Goal: Transaction & Acquisition: Purchase product/service

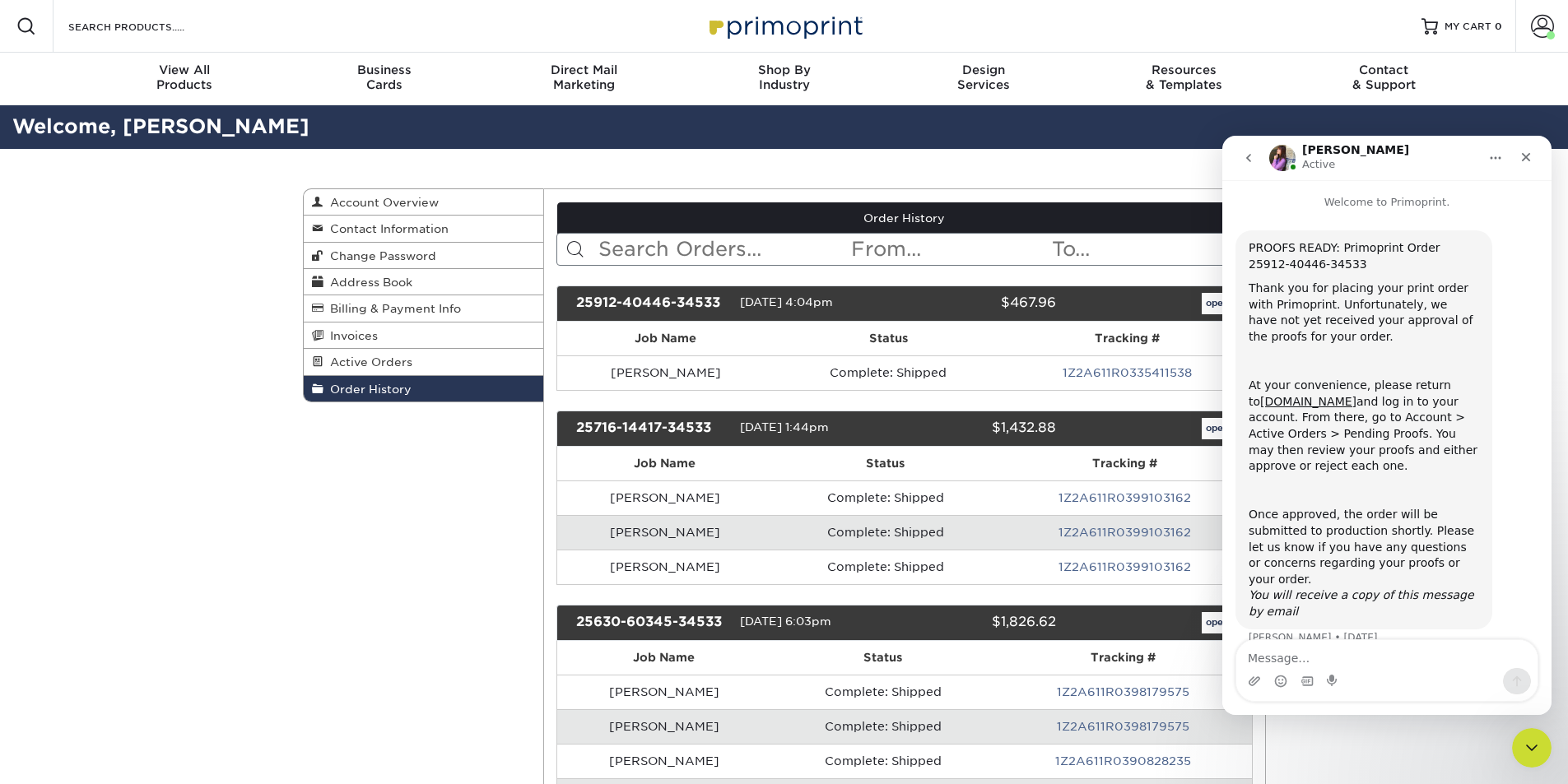
scroll to position [8, 0]
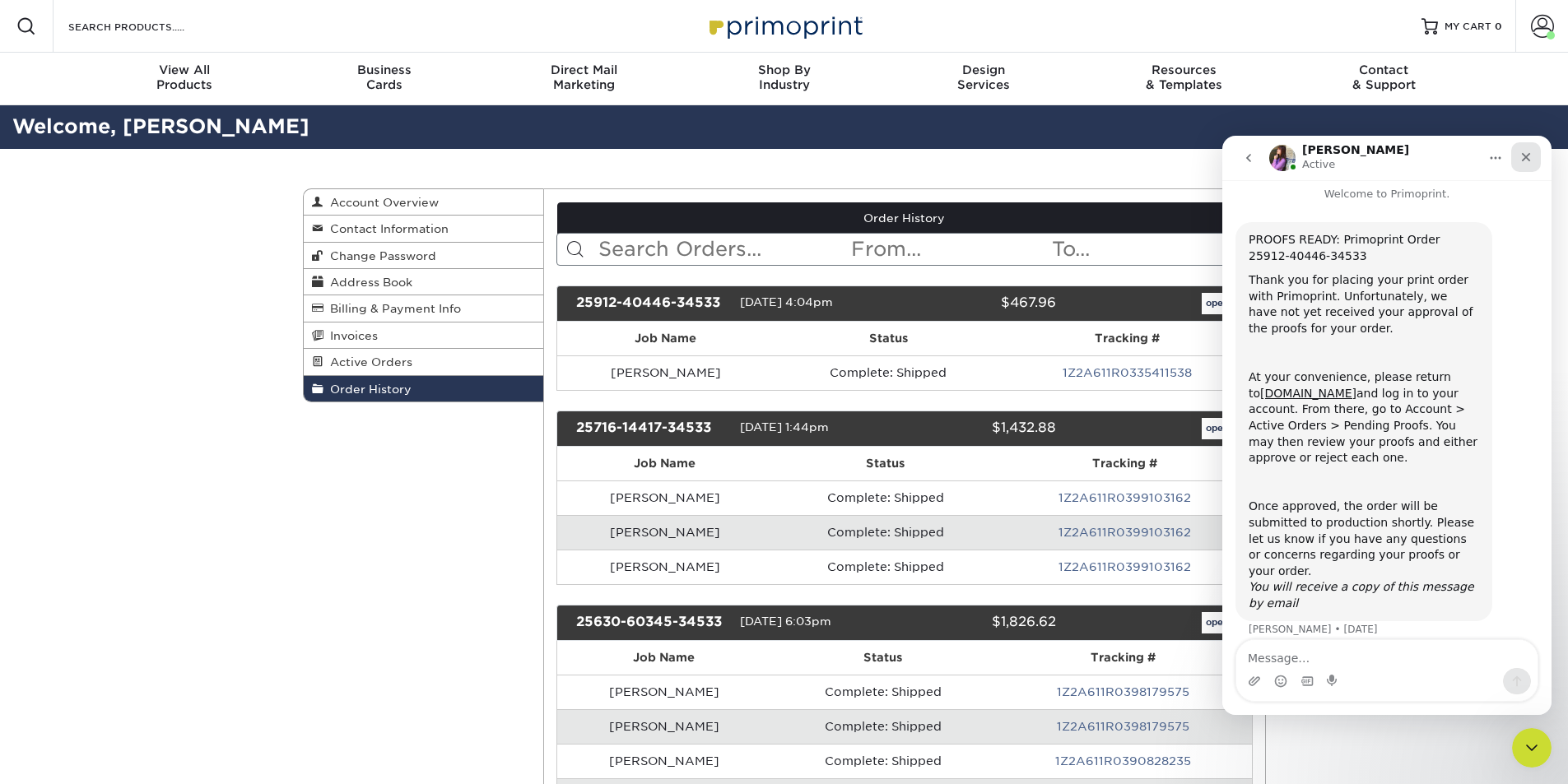
click at [1523, 157] on icon "Close" at bounding box center [1526, 157] width 13 height 13
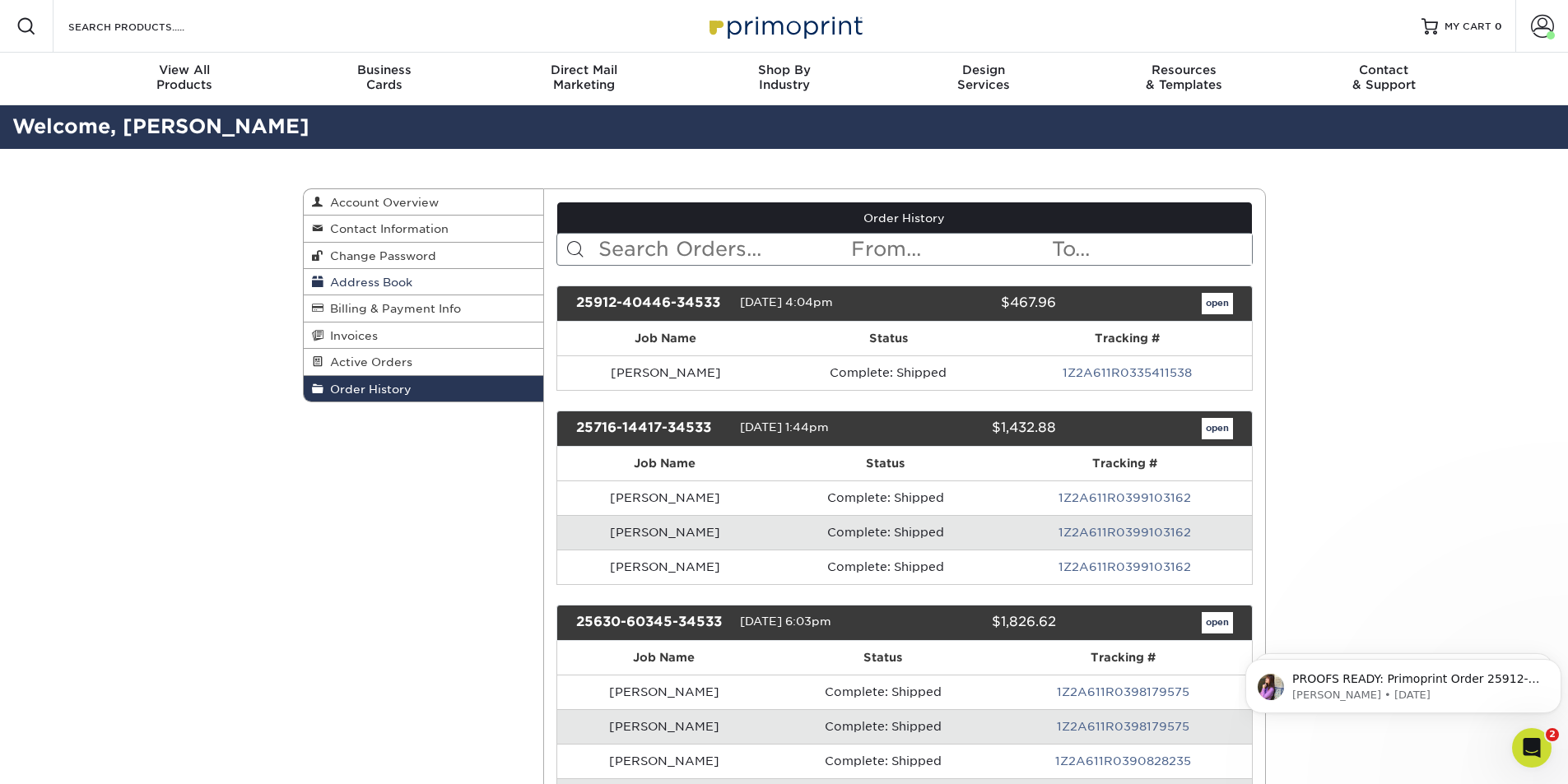
scroll to position [0, 0]
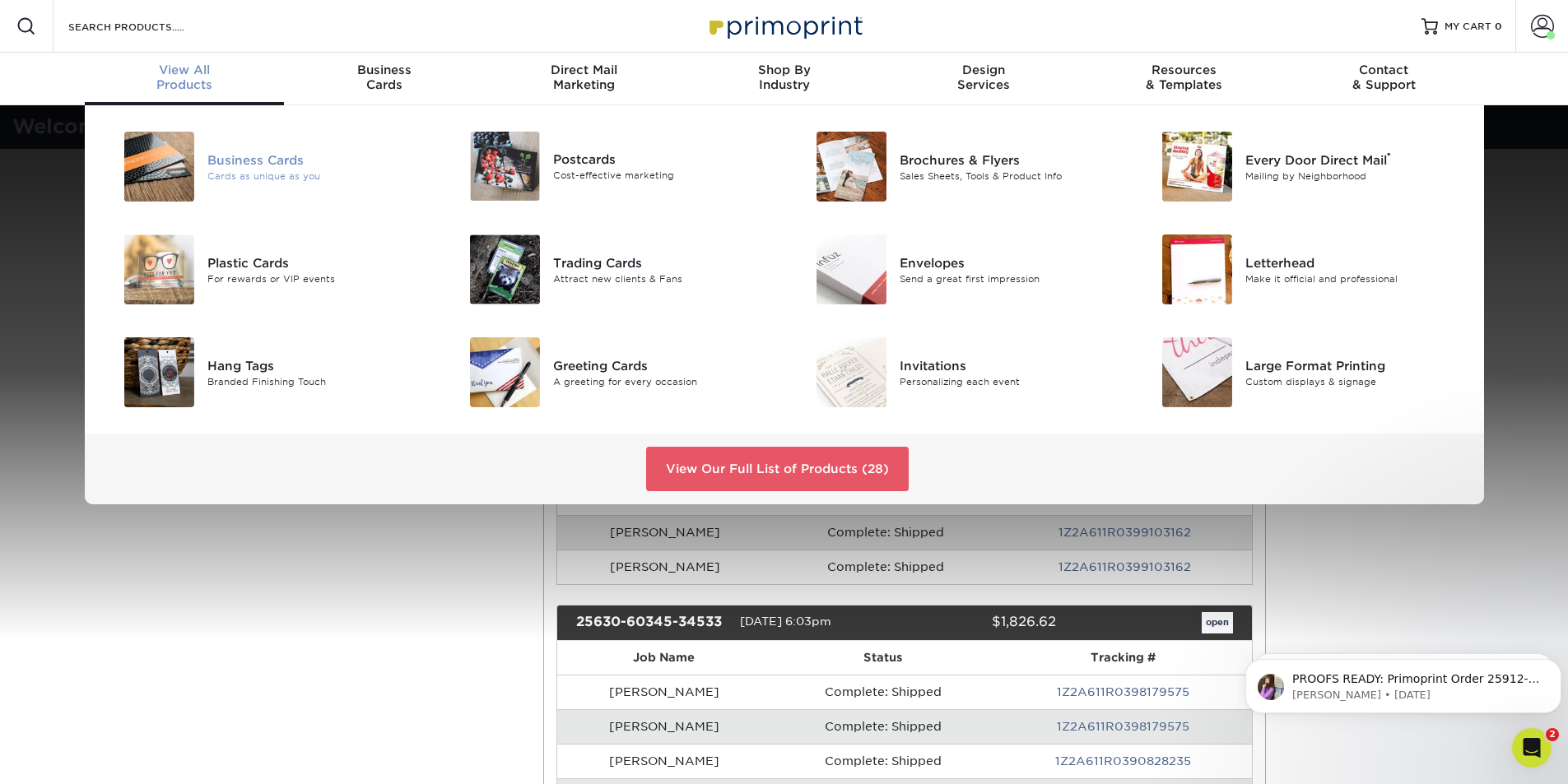
click at [159, 174] on img at bounding box center [159, 166] width 70 height 70
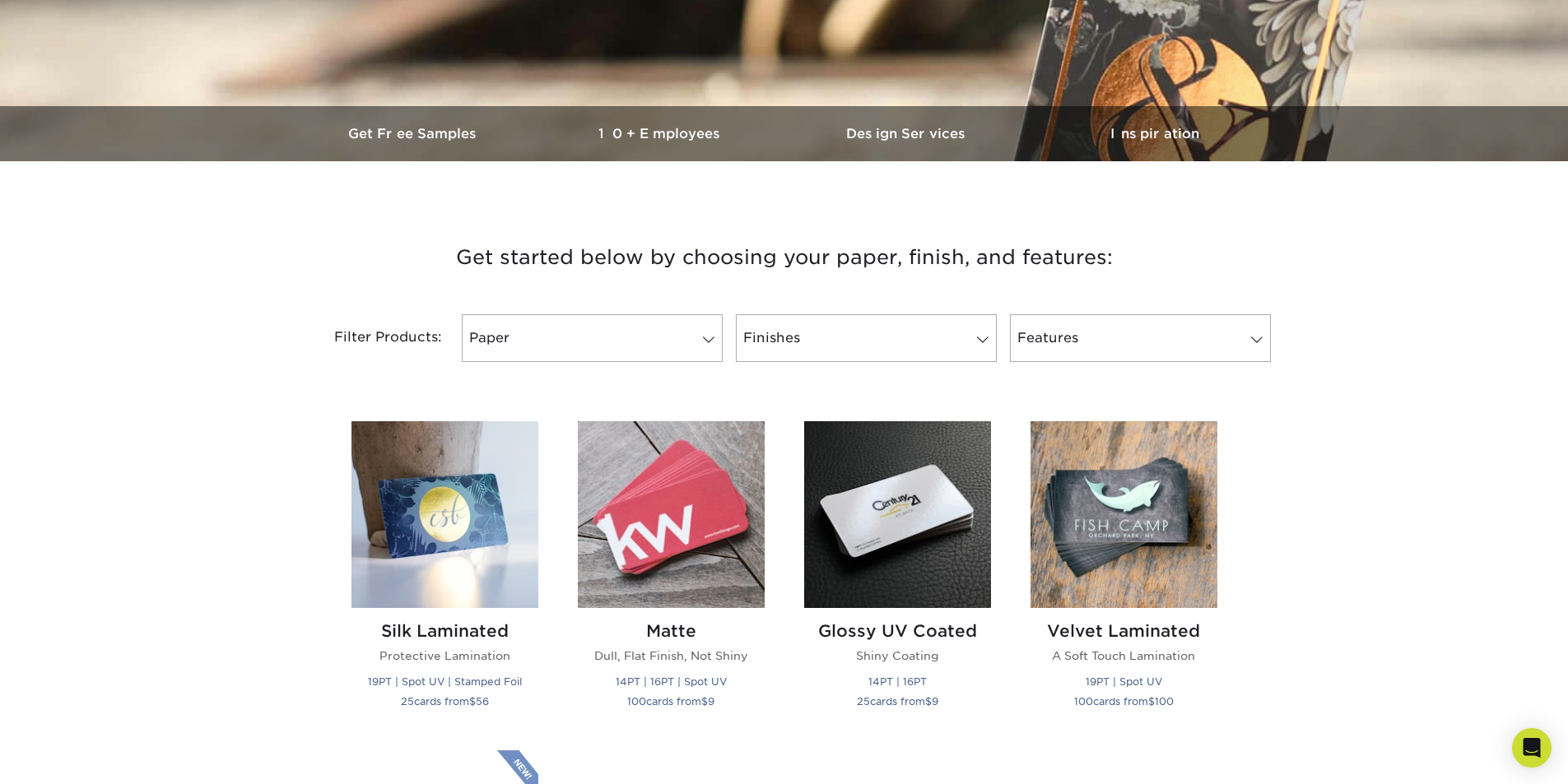
scroll to position [412, 0]
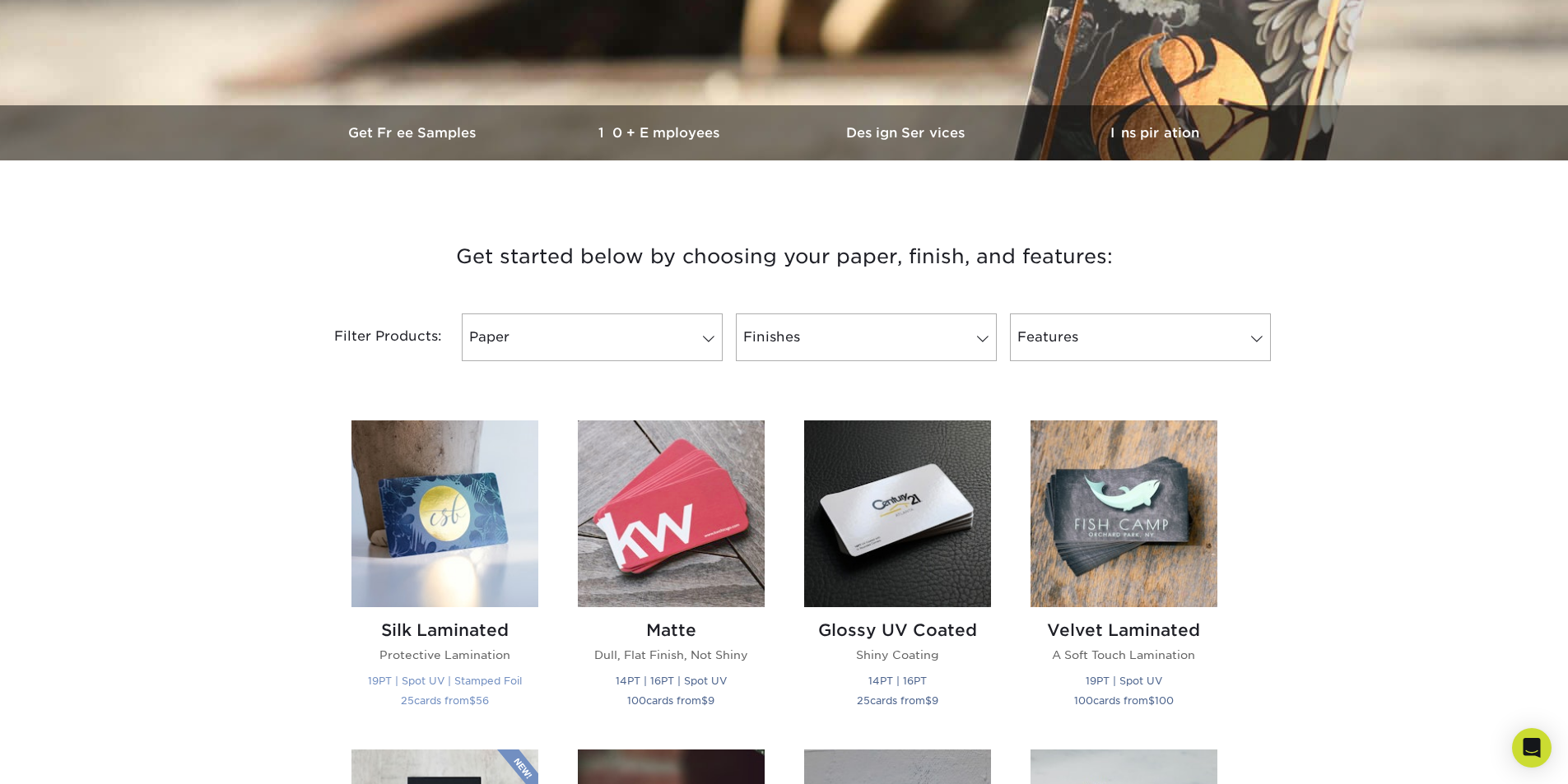
click at [436, 520] on img at bounding box center [445, 514] width 187 height 187
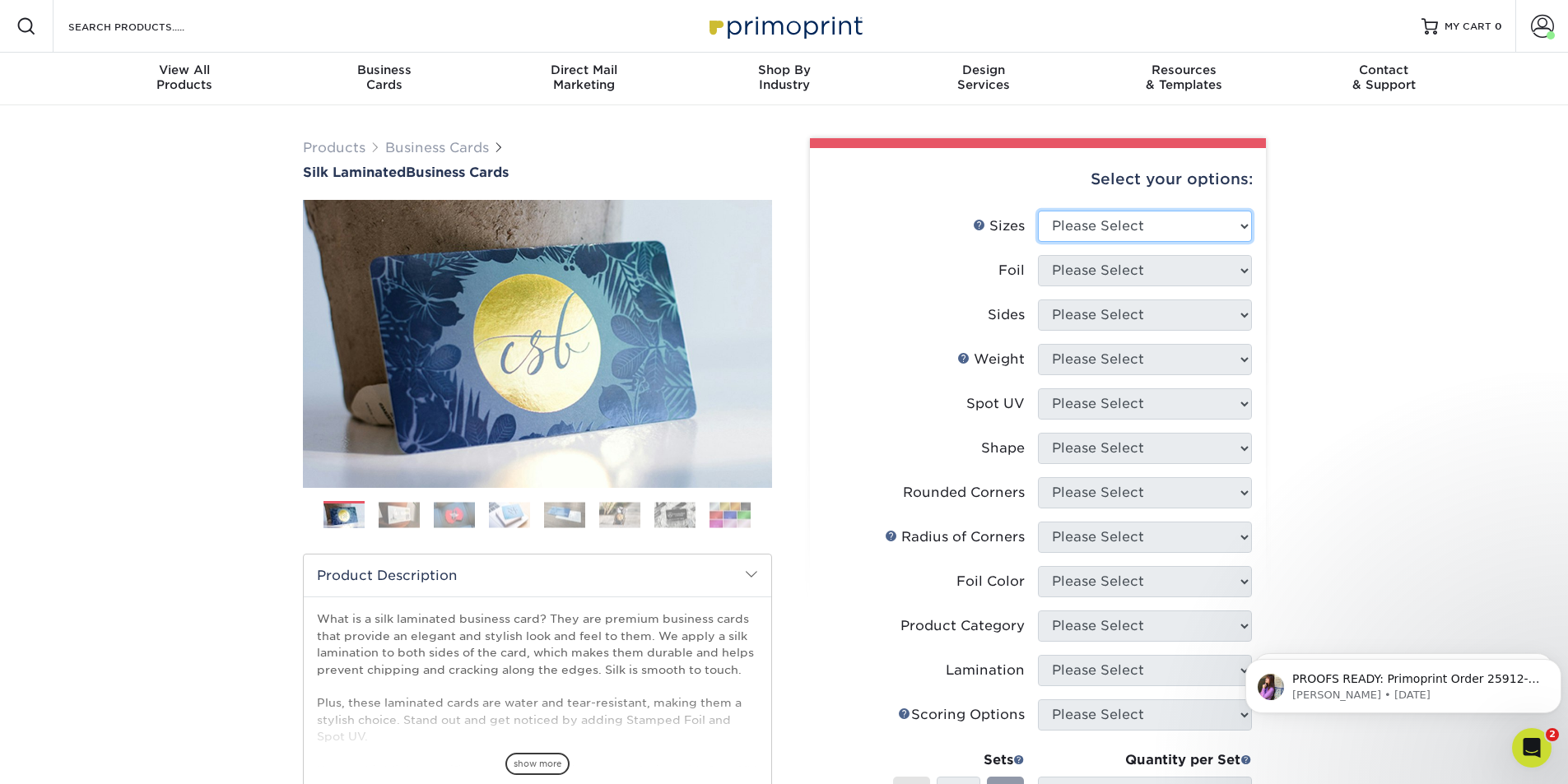
click at [1241, 226] on select "Please Select 1.5" x 3.5" - Mini 1.75" x 3.5" - Mini 2" x 2" - Square 2" x 3" -…" at bounding box center [1145, 226] width 214 height 31
select select "2.00x3.50"
click at [1038, 211] on select "Please Select 1.5" x 3.5" - Mini 1.75" x 3.5" - Mini 2" x 2" - Square 2" x 3" -…" at bounding box center [1145, 226] width 214 height 31
click at [1113, 268] on select "Please Select Yes No" at bounding box center [1145, 271] width 214 height 31
select select "1"
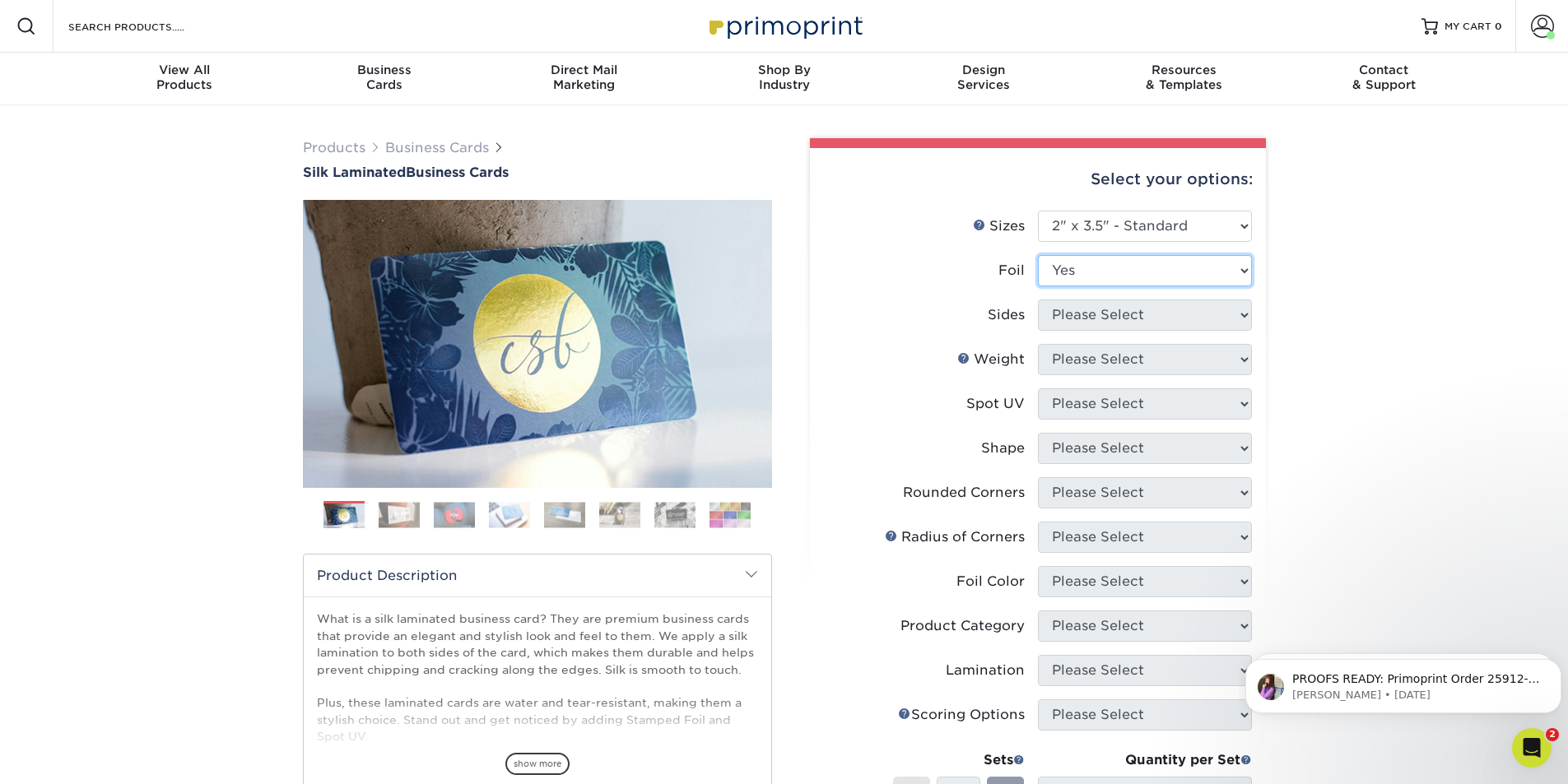
click at [1038, 255] on select "Please Select Yes No" at bounding box center [1145, 271] width 214 height 31
click at [1100, 319] on select "Please Select Print Both Sides - Foil Both Sides Print Both Sides - Foil Front …" at bounding box center [1145, 315] width 214 height 31
select select "34527644-b4fd-4ffb-9092-1318eefcd9d9"
click at [1038, 300] on select "Please Select Print Both Sides - Foil Both Sides Print Both Sides - Foil Front …" at bounding box center [1145, 315] width 214 height 31
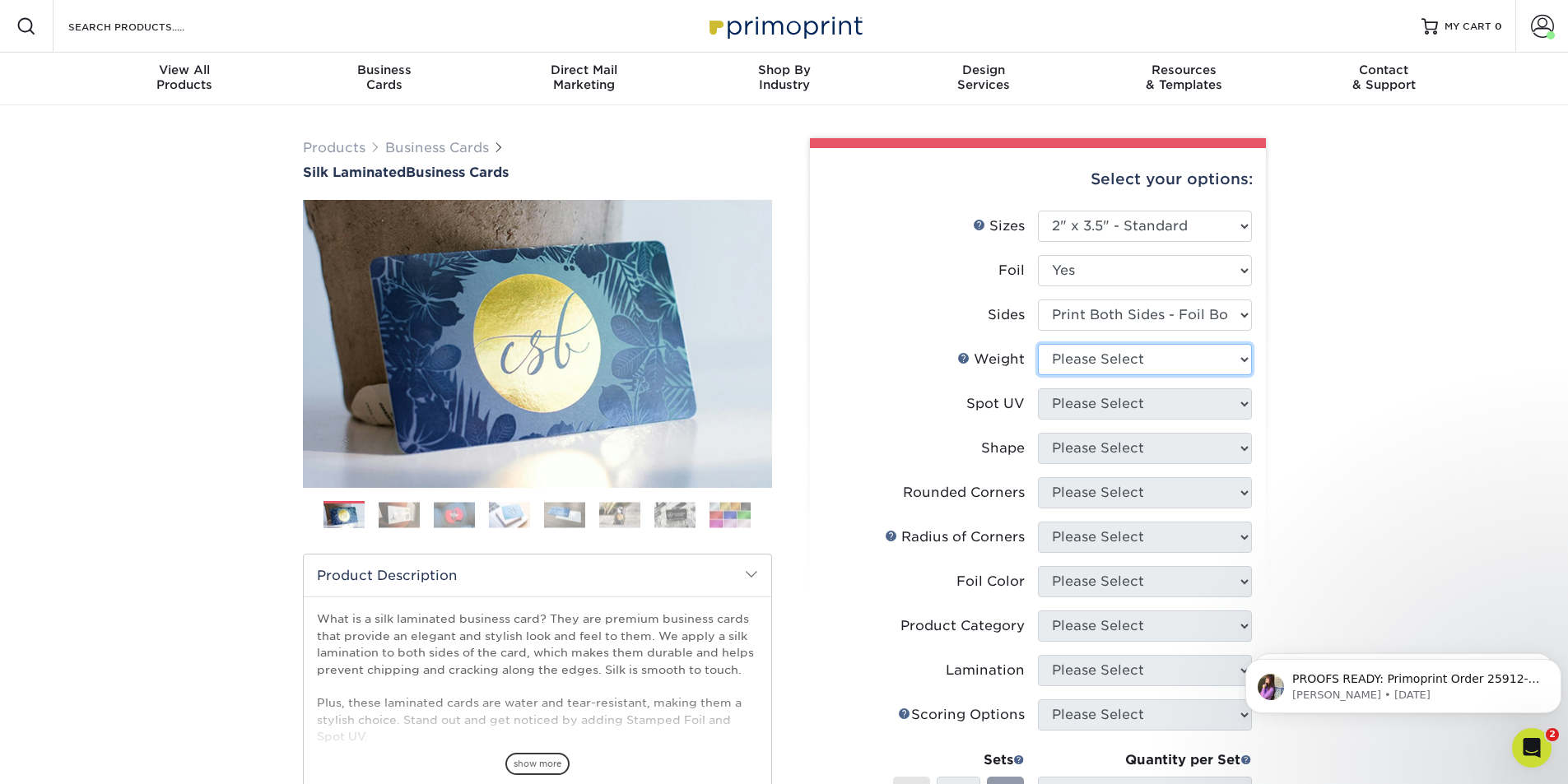
click at [1102, 366] on select "Please Select 16PT" at bounding box center [1145, 360] width 214 height 31
select select "16PT"
click at [1038, 344] on select "Please Select 16PT" at bounding box center [1145, 360] width 214 height 31
click at [1094, 408] on select "Please Select No Spot UV Front and Back (Both Sides) Front Only Back Only" at bounding box center [1145, 404] width 214 height 31
select select "3"
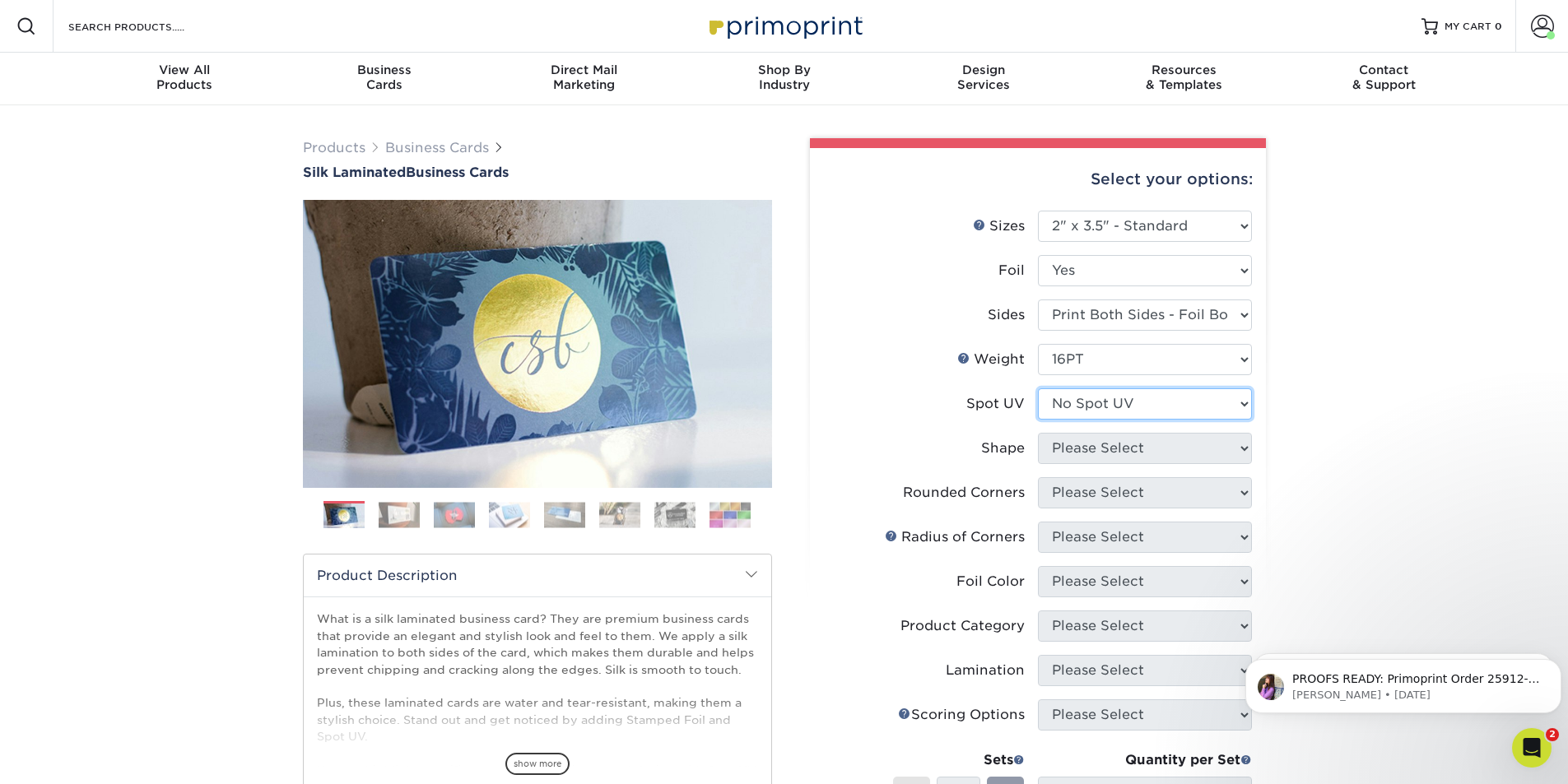
click at [1038, 389] on select "Please Select No Spot UV Front and Back (Both Sides) Front Only Back Only" at bounding box center [1145, 404] width 214 height 31
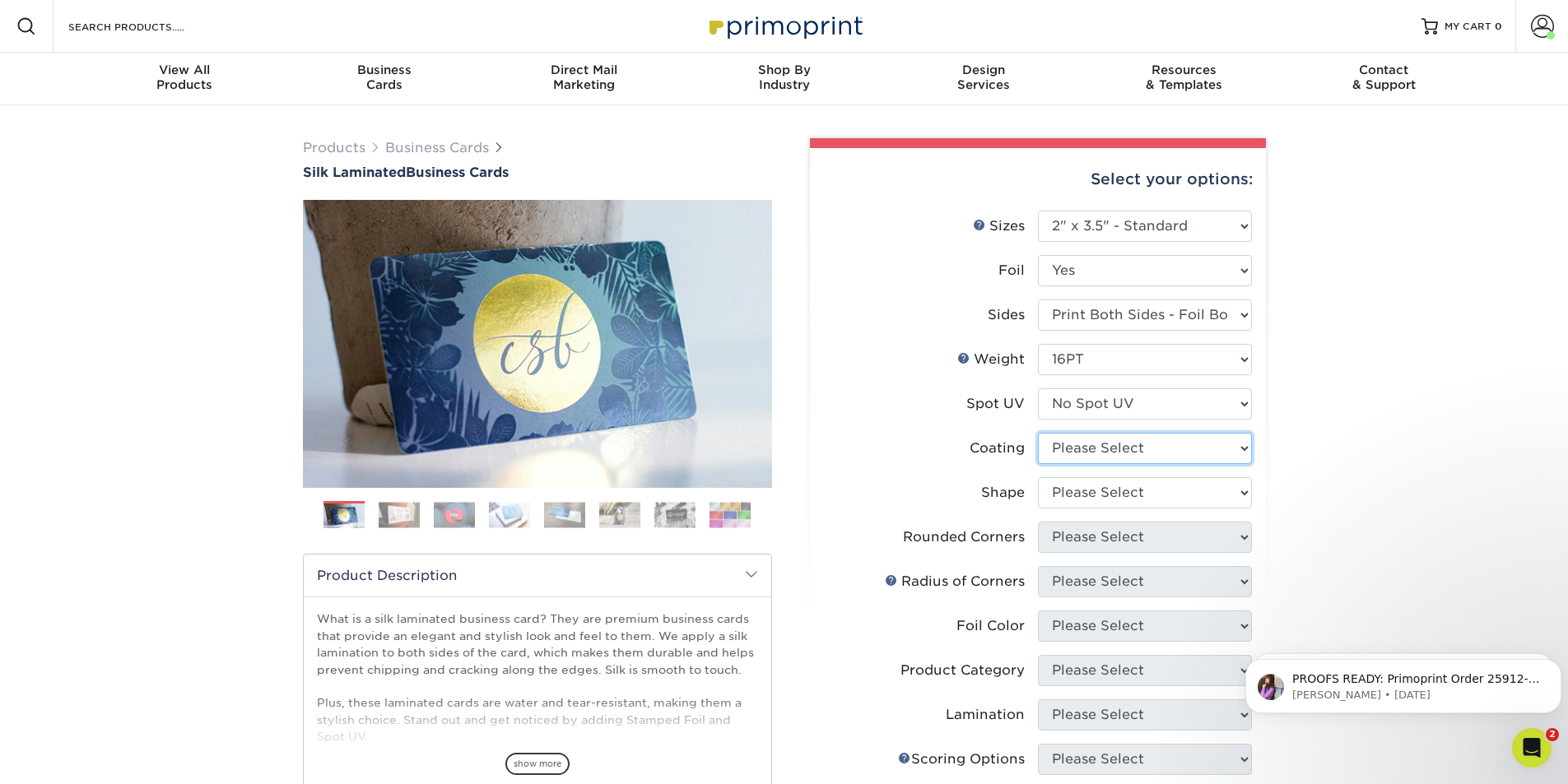
click at [1097, 451] on select at bounding box center [1145, 449] width 214 height 31
select select "3e7618de-abca-4bda-9f97-8b9129e913d8"
click at [1038, 433] on select at bounding box center [1145, 449] width 214 height 31
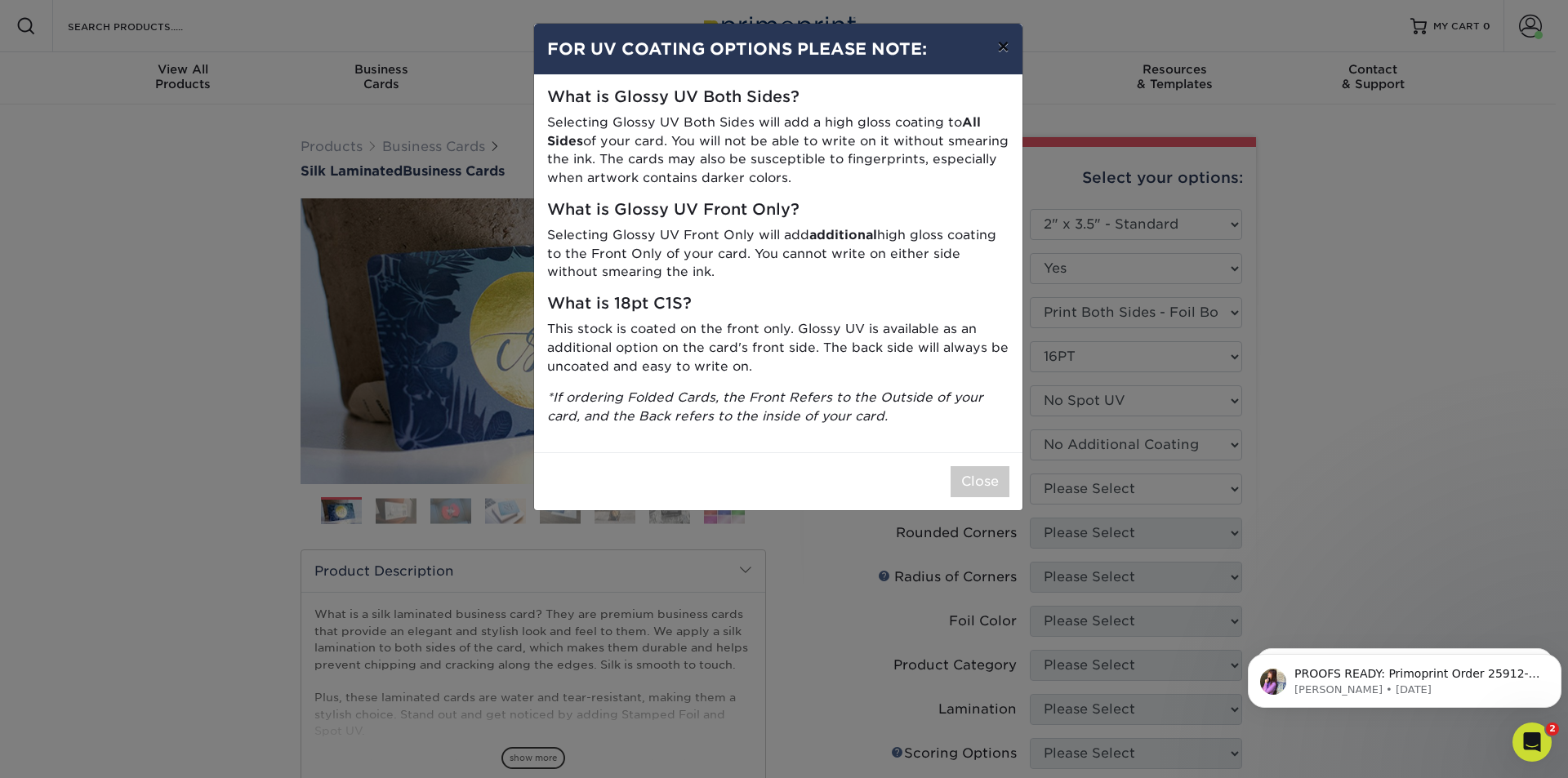
click at [1000, 43] on button "×" at bounding box center [1003, 47] width 38 height 46
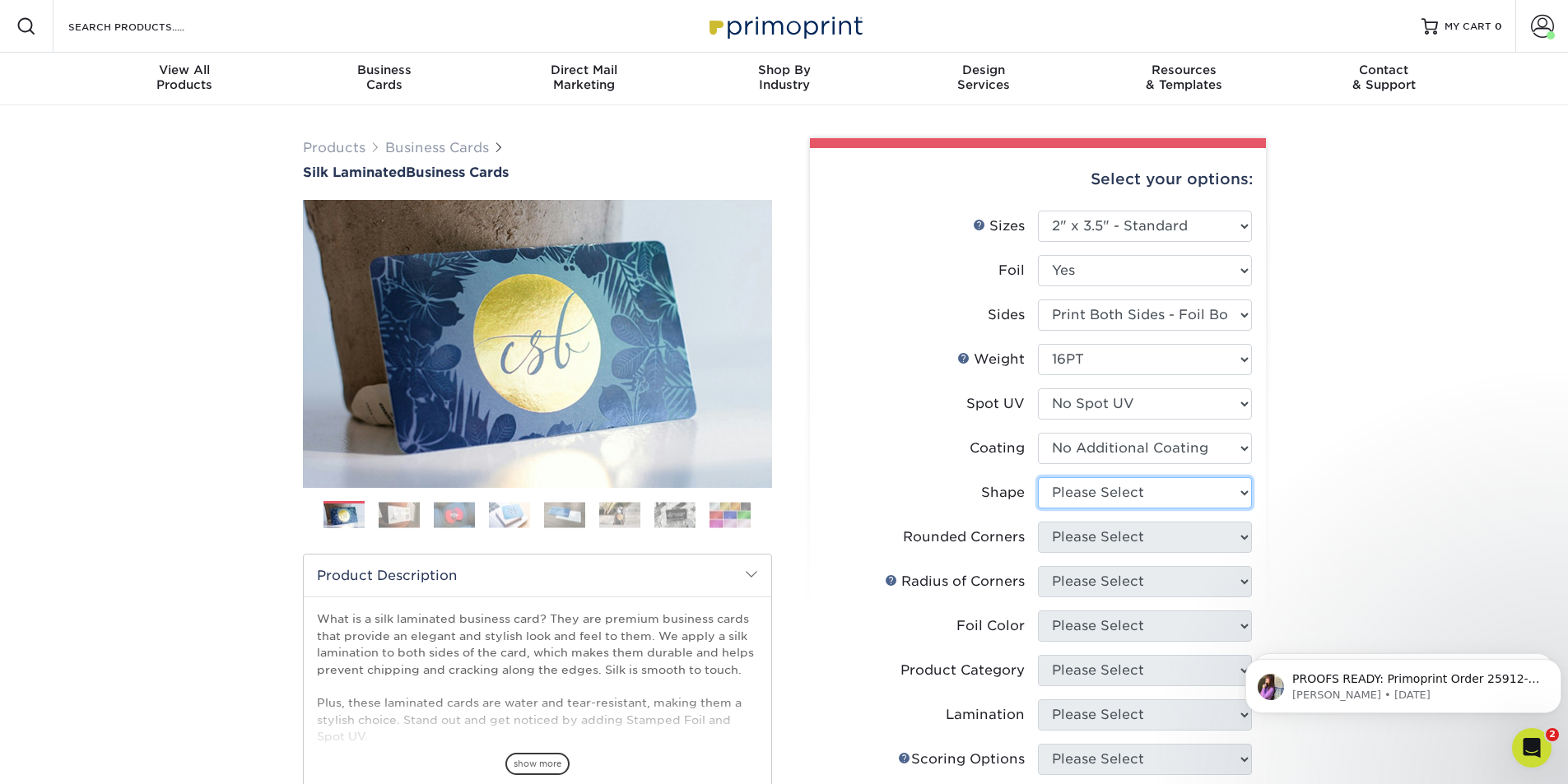
click at [1108, 499] on select "Please Select Standard" at bounding box center [1145, 493] width 214 height 31
select select "standard"
click at [1038, 478] on select "Please Select Standard" at bounding box center [1145, 493] width 214 height 31
click at [1090, 543] on select "Please Select Yes - Round 2 Corners Yes - Round 4 Corners No" at bounding box center [1145, 538] width 214 height 31
select select "7672df9e-0e0a-464d-8e1f-920c575e4da3"
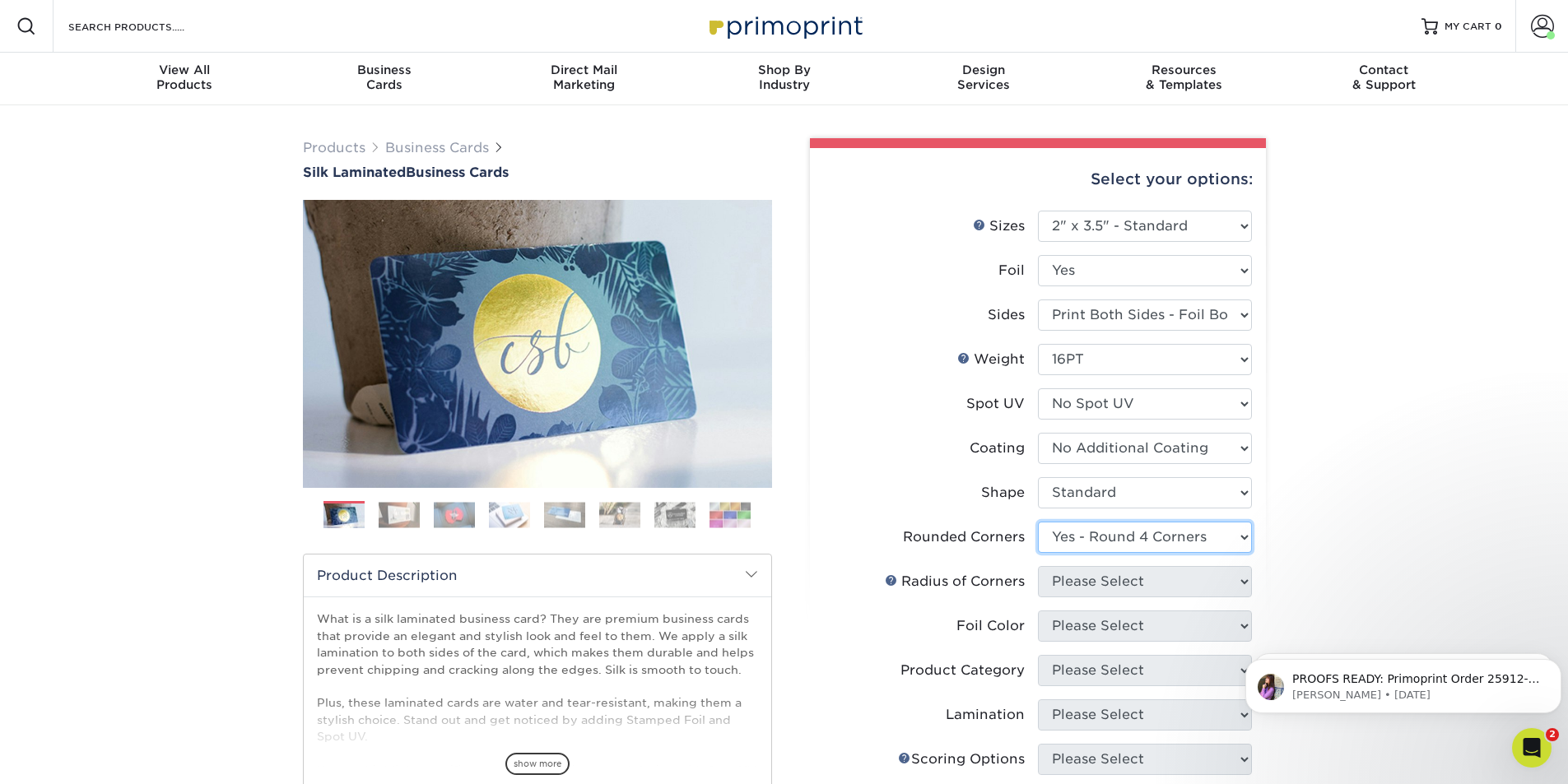
click at [1038, 522] on select "Please Select Yes - Round 2 Corners Yes - Round 4 Corners No" at bounding box center [1145, 538] width 214 height 31
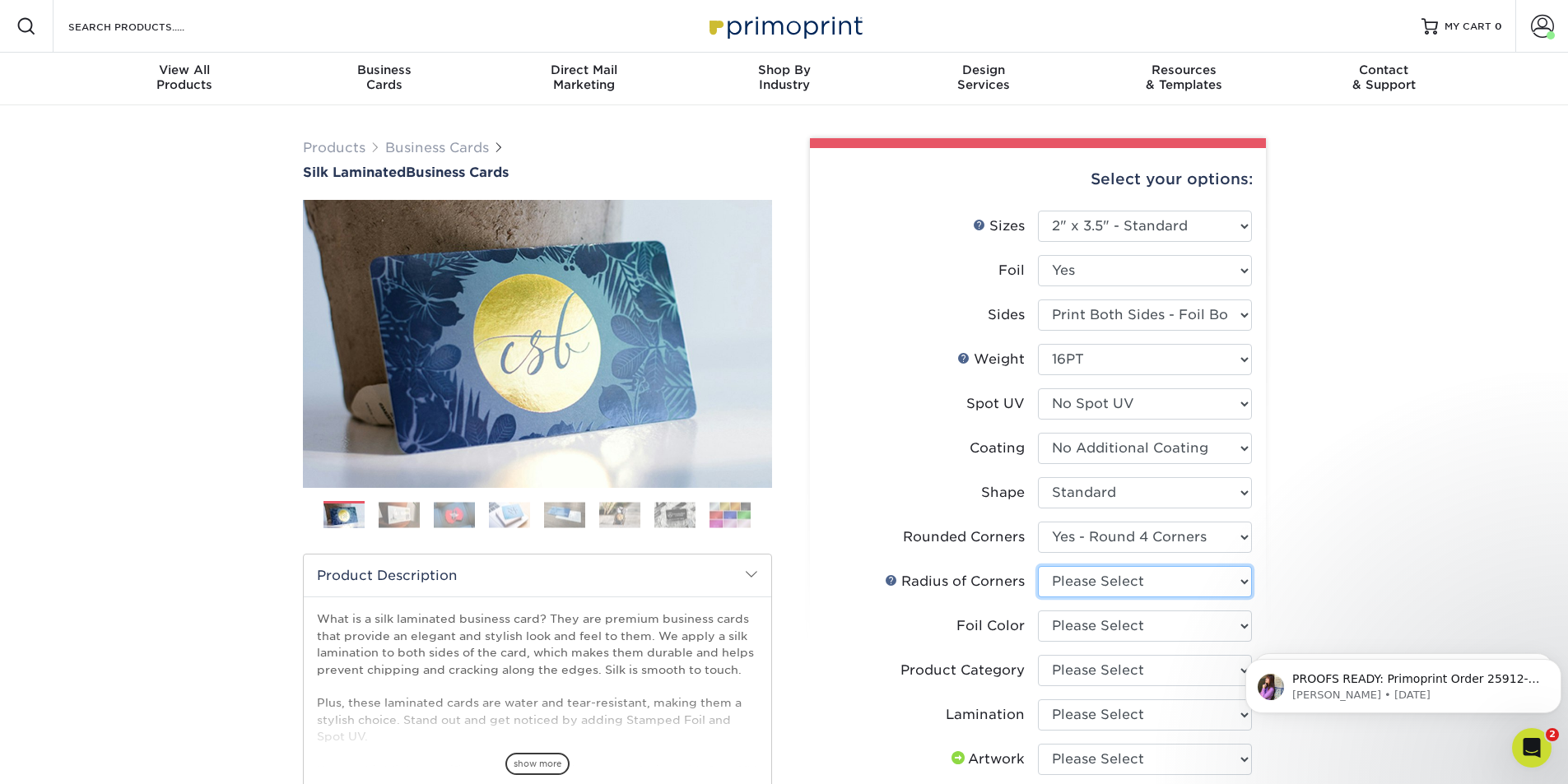
click at [1095, 583] on select "Please Select Rounded 1/8" Rounded 1/4"" at bounding box center [1145, 582] width 214 height 31
select select "479fbfe7-6a0c-4895-8c9a-81739b7486c9"
click at [1038, 567] on select "Please Select Rounded 1/8" Rounded 1/4"" at bounding box center [1145, 582] width 214 height 31
click at [1099, 628] on select "Please Select Silver Foil Black Foil Blue Foil Copper Foil Gold Foil Red Foil R…" at bounding box center [1145, 627] width 214 height 31
select select "a834dd52-fe06-4ed6-9a86-5bd3c2d02515"
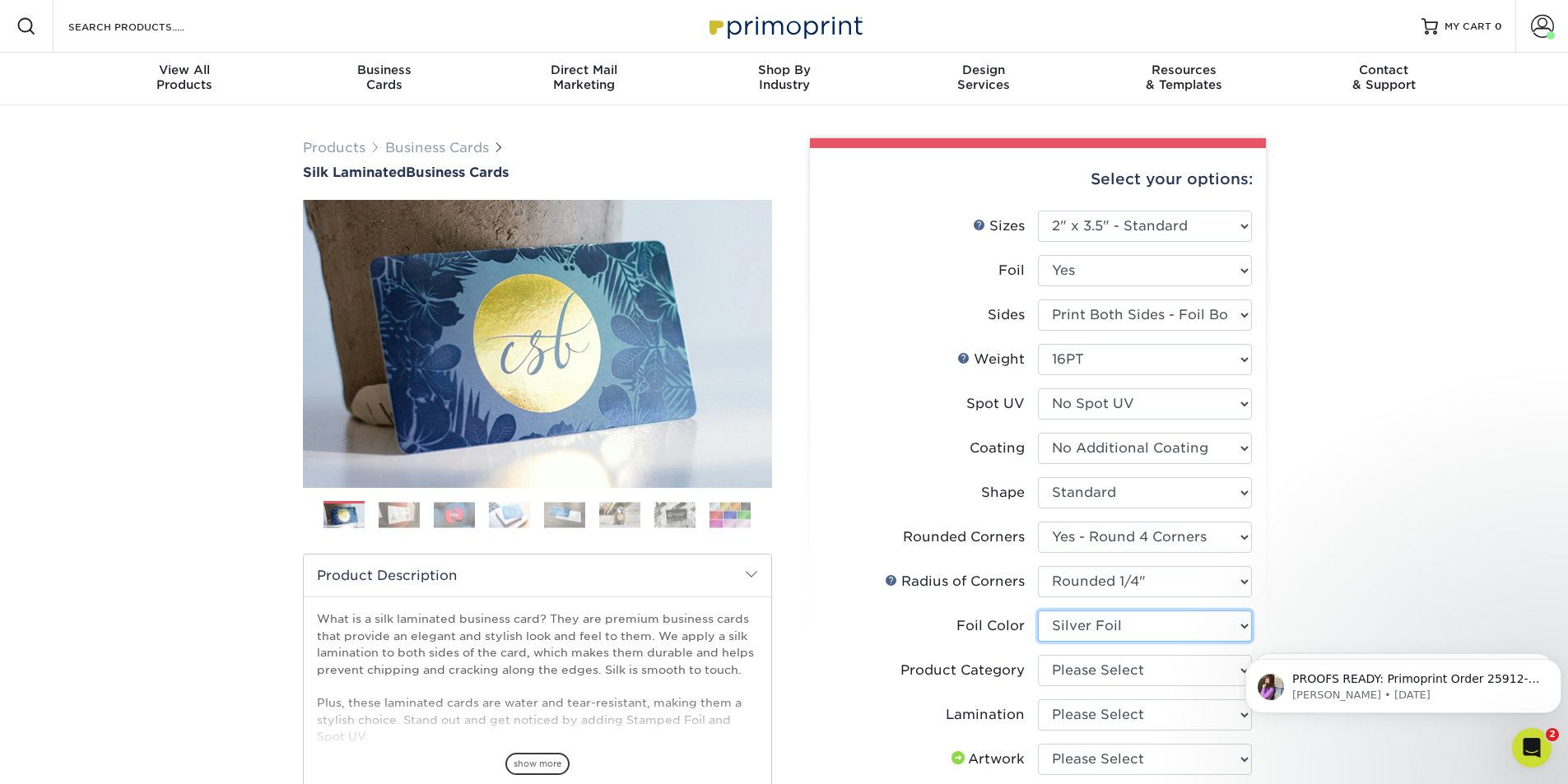
click at [1038, 611] on select "Please Select Silver Foil Black Foil Blue Foil Copper Foil Gold Foil Red Foil R…" at bounding box center [1145, 627] width 214 height 31
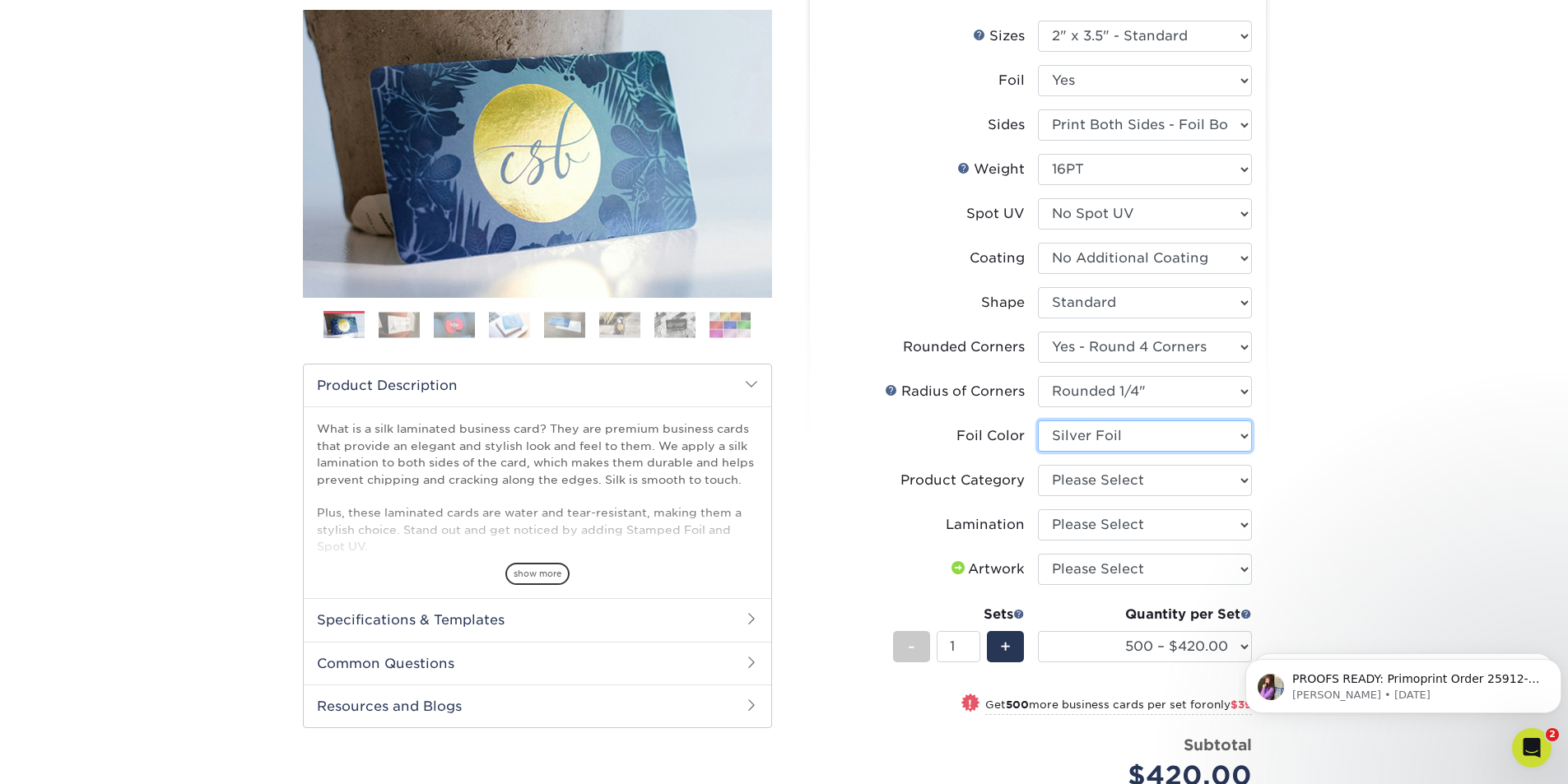
scroll to position [412, 0]
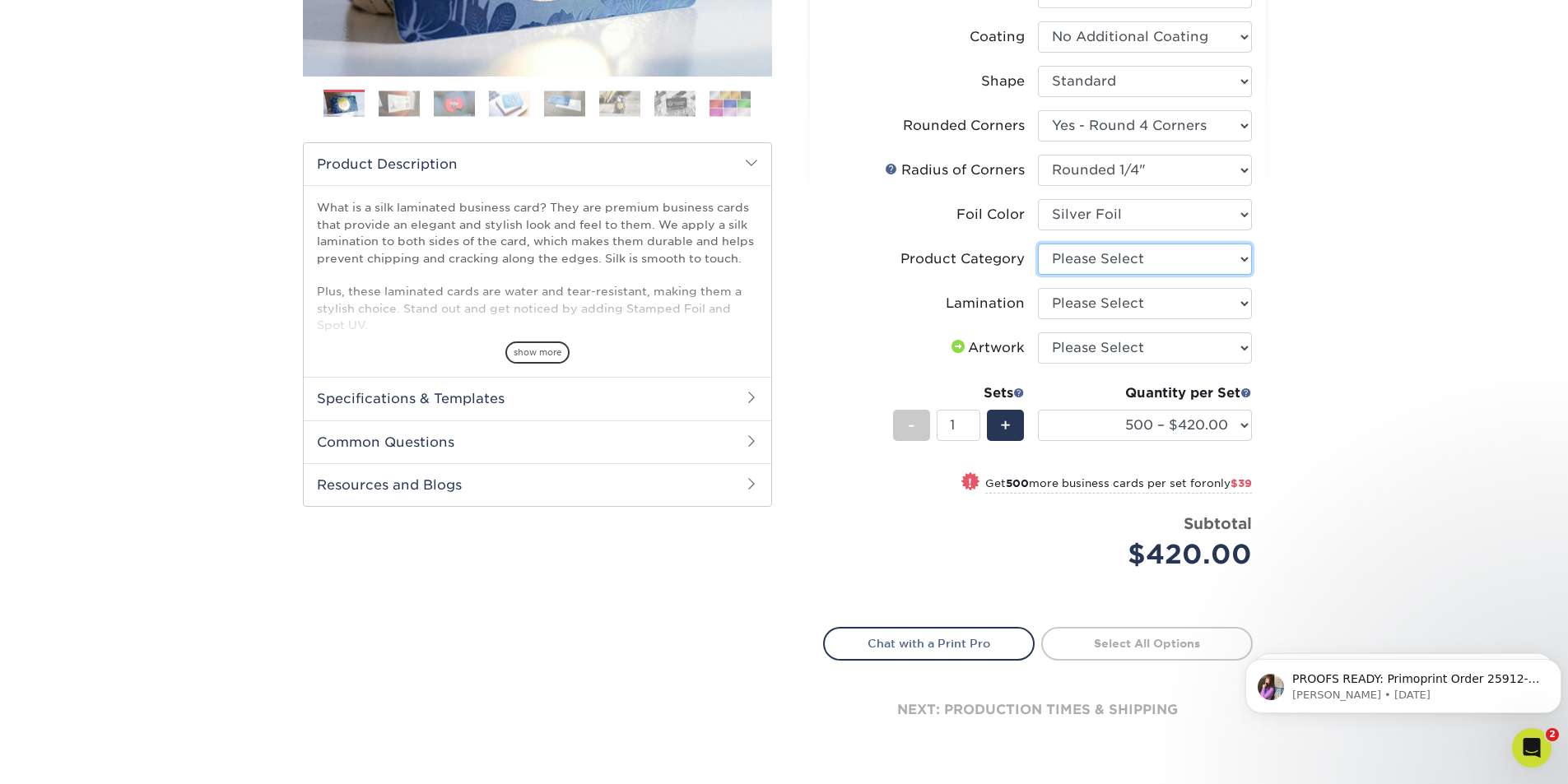
click at [1107, 267] on select "Please Select Business Cards" at bounding box center [1145, 259] width 214 height 31
select select "3b5148f1-0588-4f88-a218-97bcfdce65c1"
click at [1038, 244] on select "Please Select Business Cards" at bounding box center [1145, 259] width 214 height 31
click at [1107, 302] on select "Please Select Silk" at bounding box center [1145, 304] width 214 height 31
select select "ccacb42f-45f7-42d3-bbd3-7c8421cf37f0"
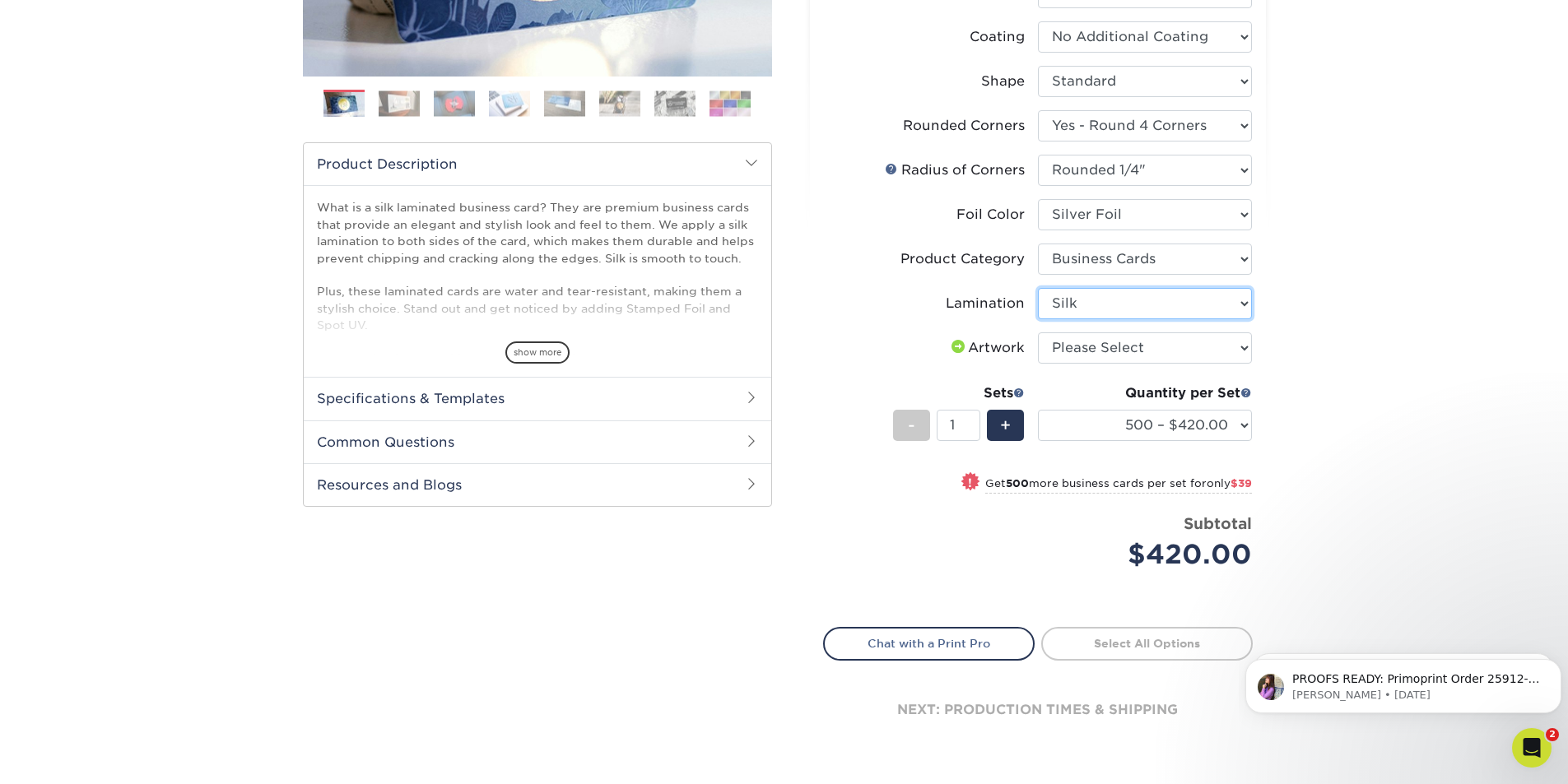
click at [1038, 288] on select "Please Select Silk" at bounding box center [1145, 304] width 214 height 31
click at [1102, 352] on select "Please Select I will upload files I need a design - $100" at bounding box center [1145, 348] width 214 height 31
select select "upload"
click at [1038, 333] on select "Please Select I will upload files I need a design - $100" at bounding box center [1145, 348] width 214 height 31
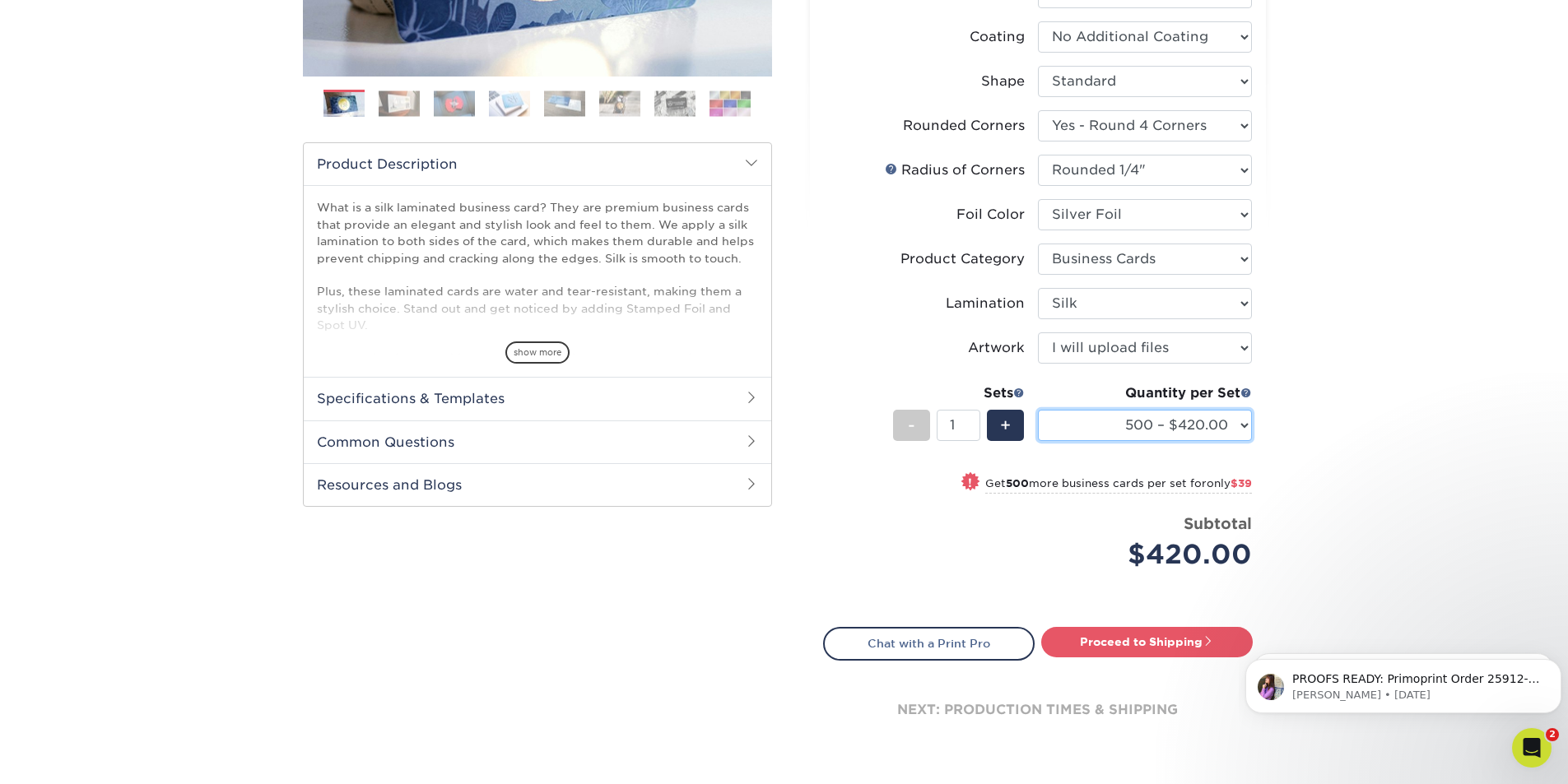
click at [1244, 426] on select "500 – $420.00 1000 – $459.00 2500 – $1025.00 5000 – $1914.00" at bounding box center [1145, 426] width 214 height 31
select select "1000 – $459.00"
click at [1038, 410] on select "500 – $420.00 1000 – $459.00 2500 – $1025.00 5000 – $1914.00" at bounding box center [1145, 426] width 214 height 31
click at [1129, 646] on link "Proceed to Shipping" at bounding box center [1146, 642] width 212 height 30
type input "Set 1"
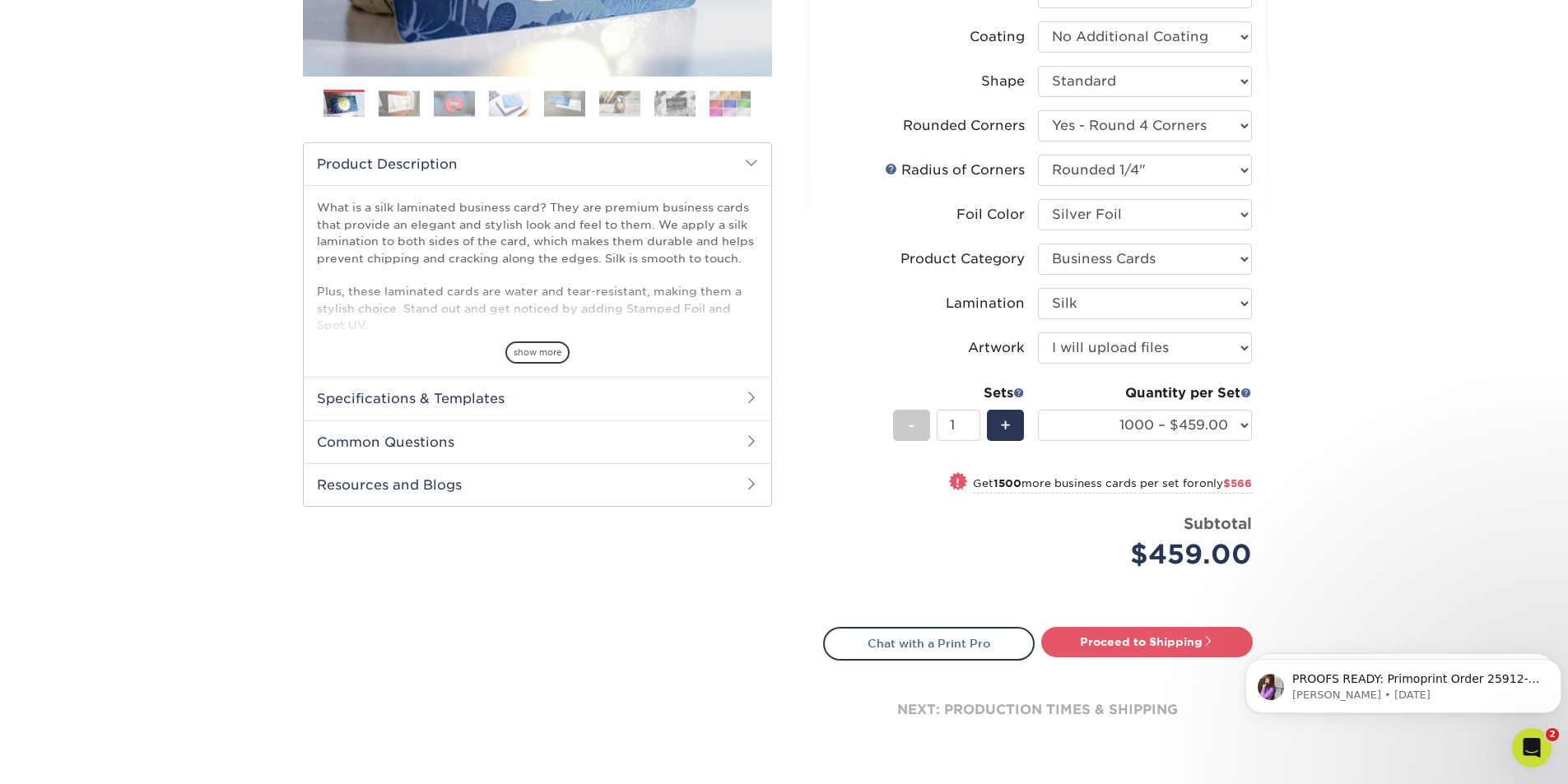
select select "ed84ae4c-9216-4281-92d9-cca4c0cbe6fb"
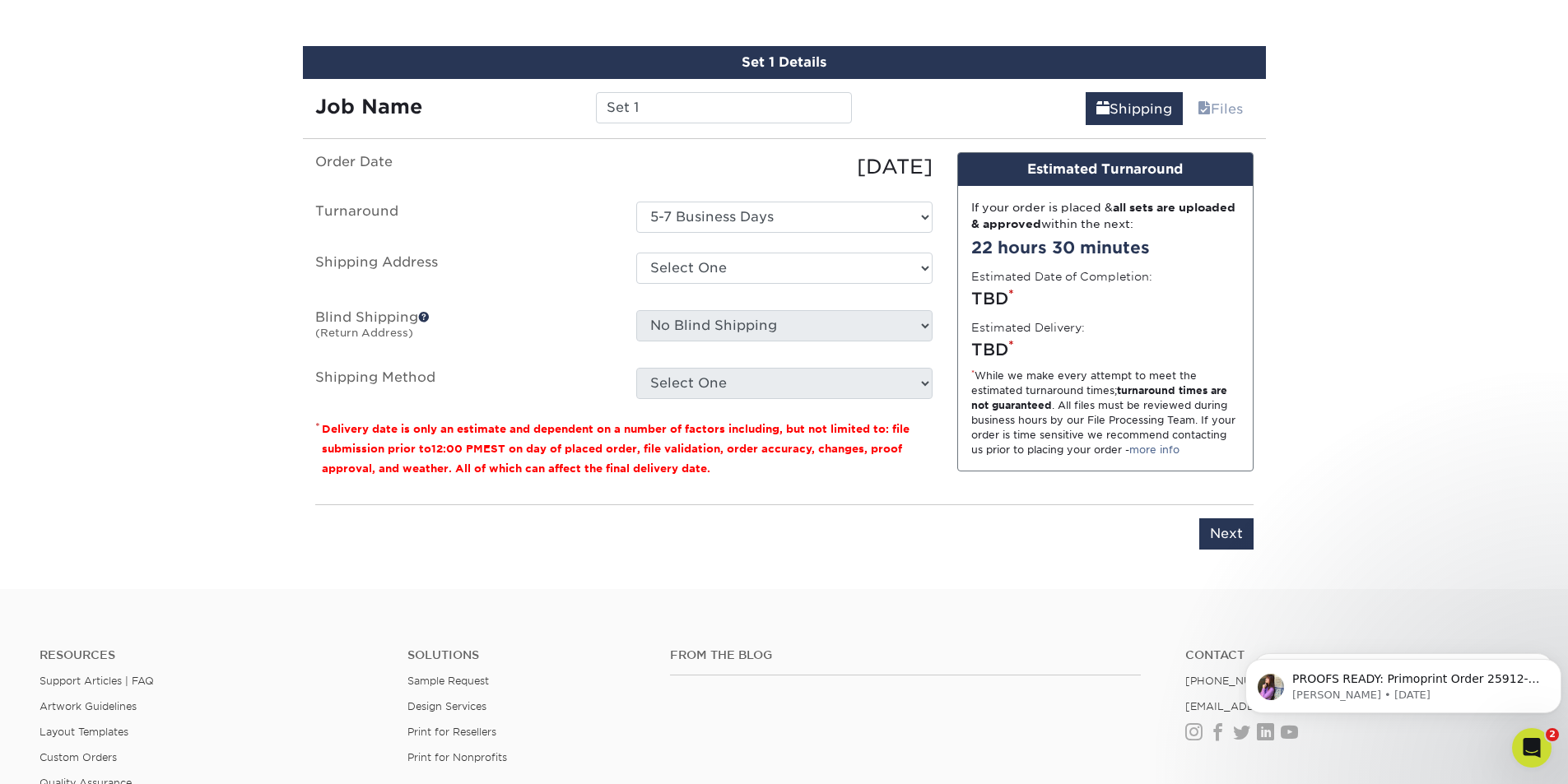
scroll to position [1084, 0]
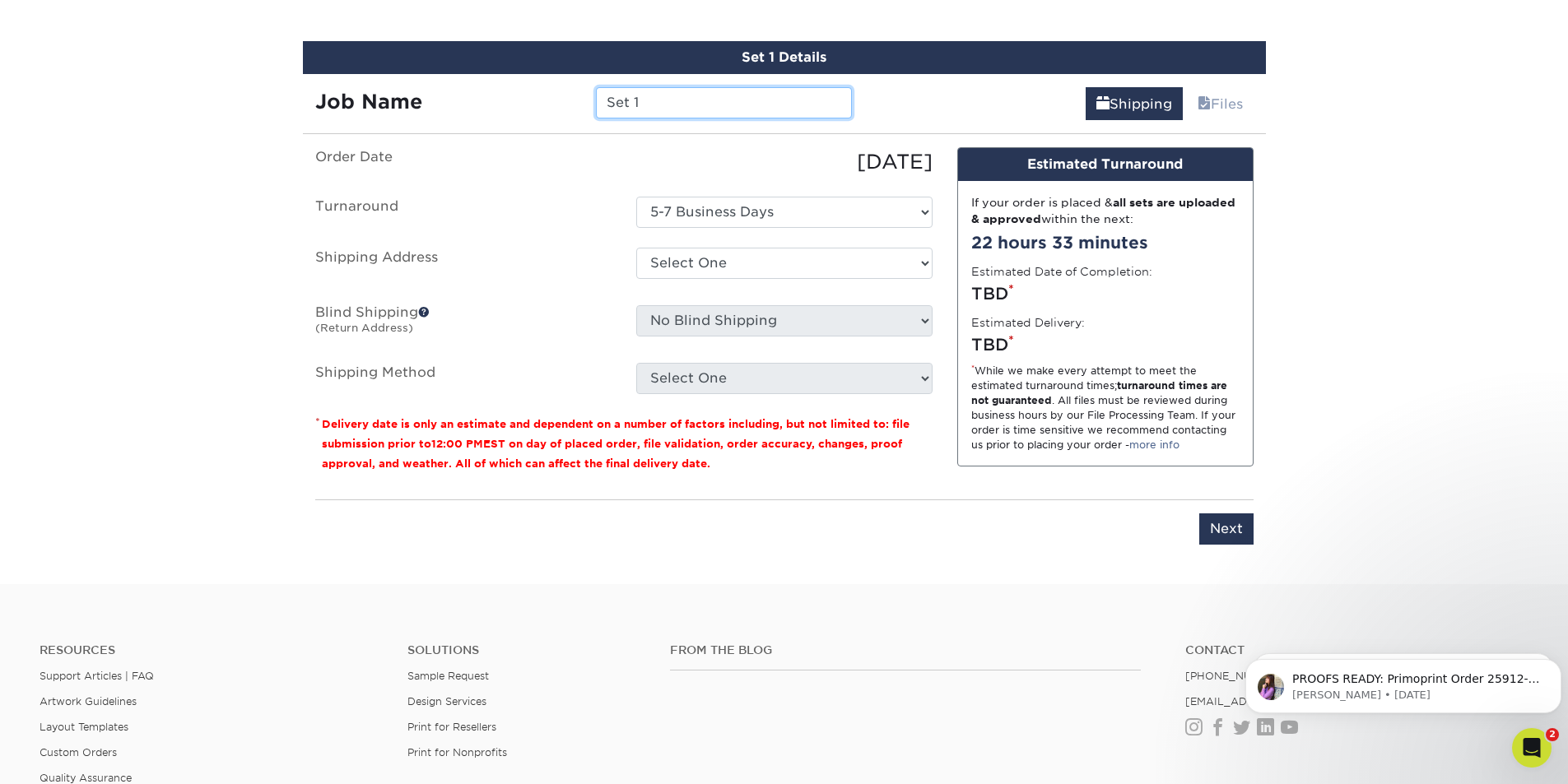
drag, startPoint x: 647, startPoint y: 105, endPoint x: 525, endPoint y: 105, distance: 122.0
click at [525, 105] on div "Job Name Set 1" at bounding box center [584, 103] width 562 height 31
type input "[PERSON_NAME]"
click at [707, 212] on select "Select One 5-7 Business Days" at bounding box center [785, 212] width 296 height 31
click at [637, 197] on select "Select One 5-7 Business Days" at bounding box center [785, 212] width 296 height 31
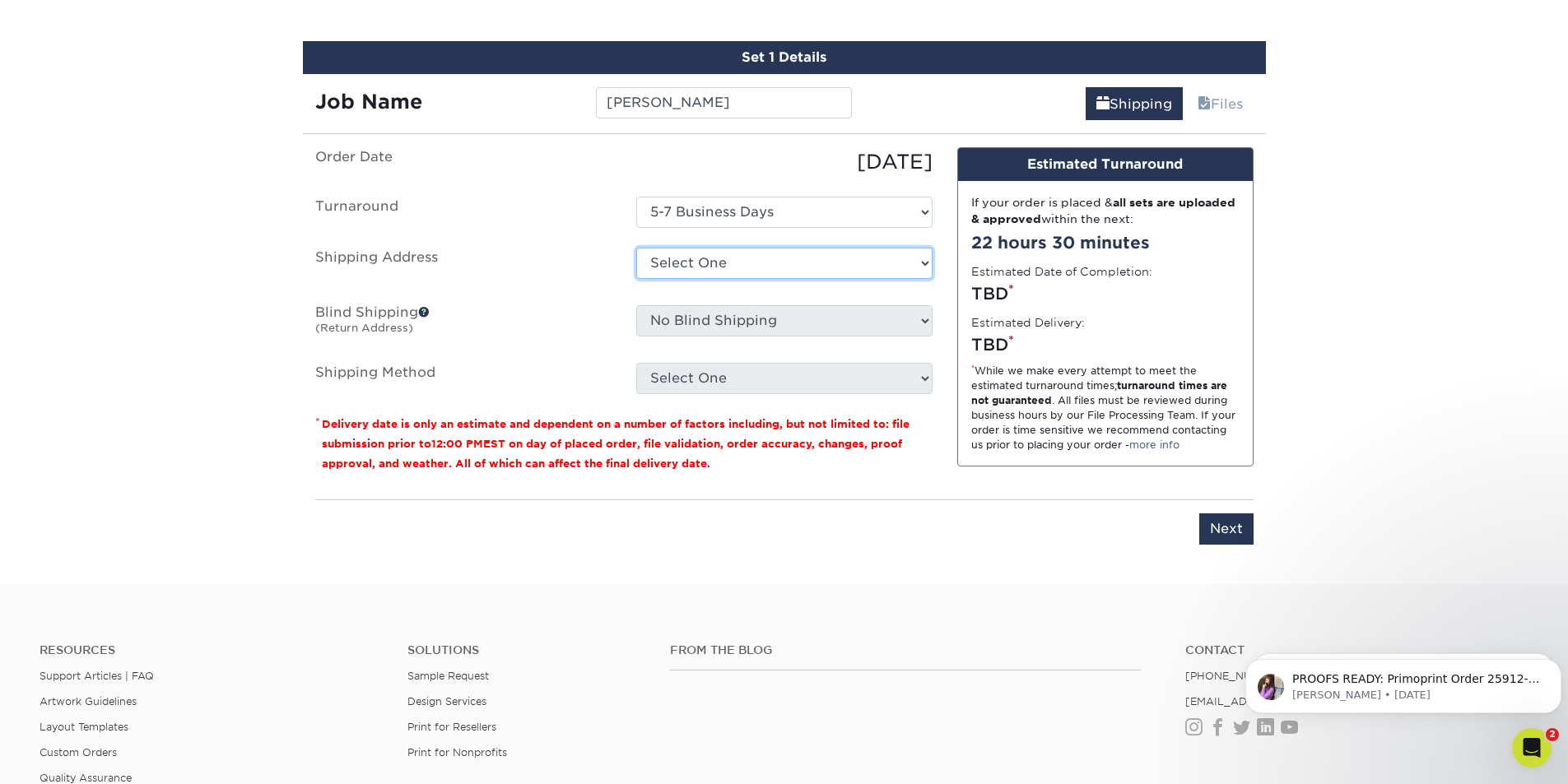
click at [705, 267] on select "Select One 10949 Airline Hwy + Add New Address" at bounding box center [785, 264] width 296 height 31
select select "89646"
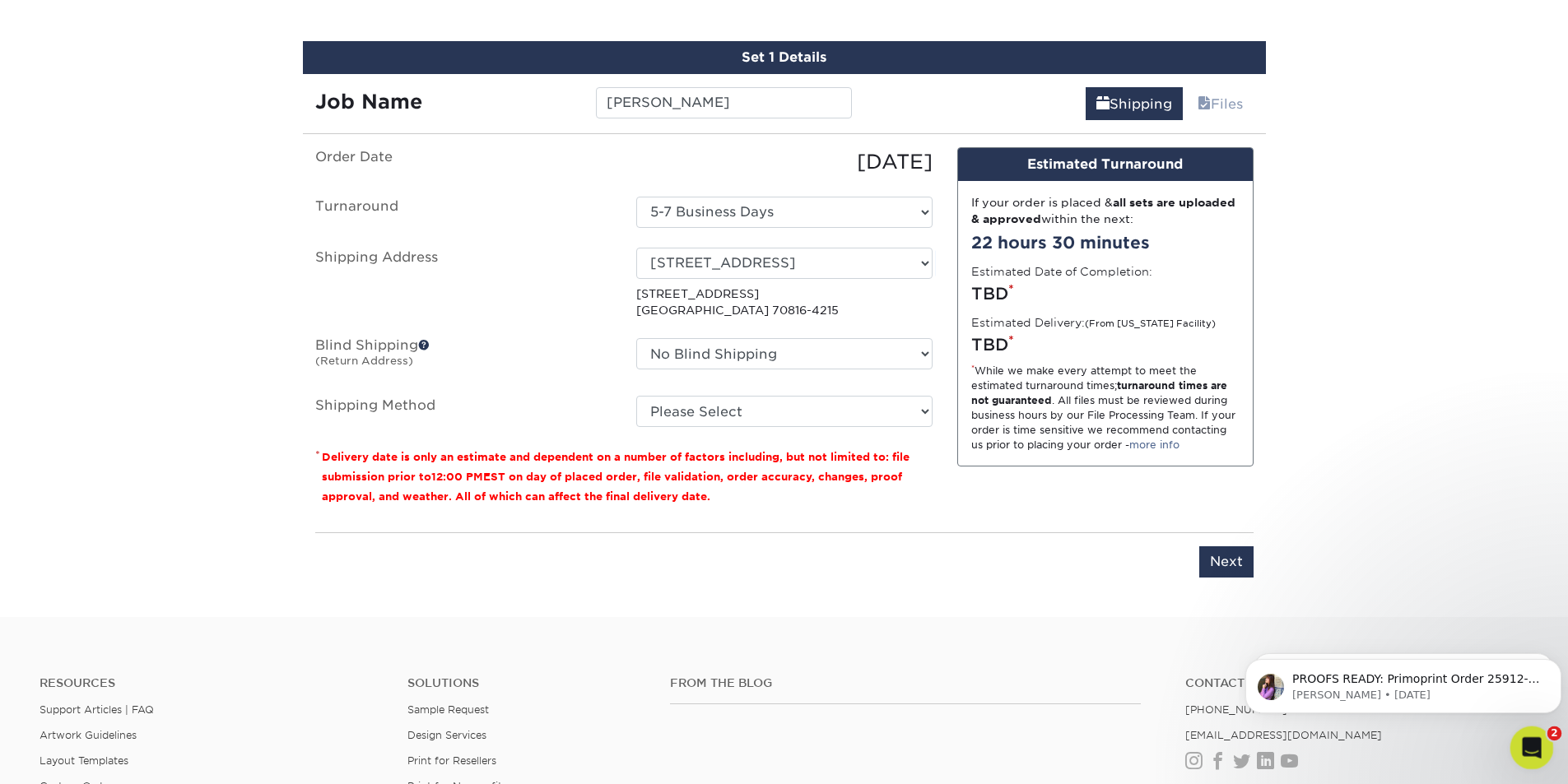
drag, startPoint x: 1538, startPoint y: 741, endPoint x: 1529, endPoint y: 740, distance: 9.1
click at [1540, 741] on icon "Open Intercom Messenger" at bounding box center [1529, 745] width 27 height 27
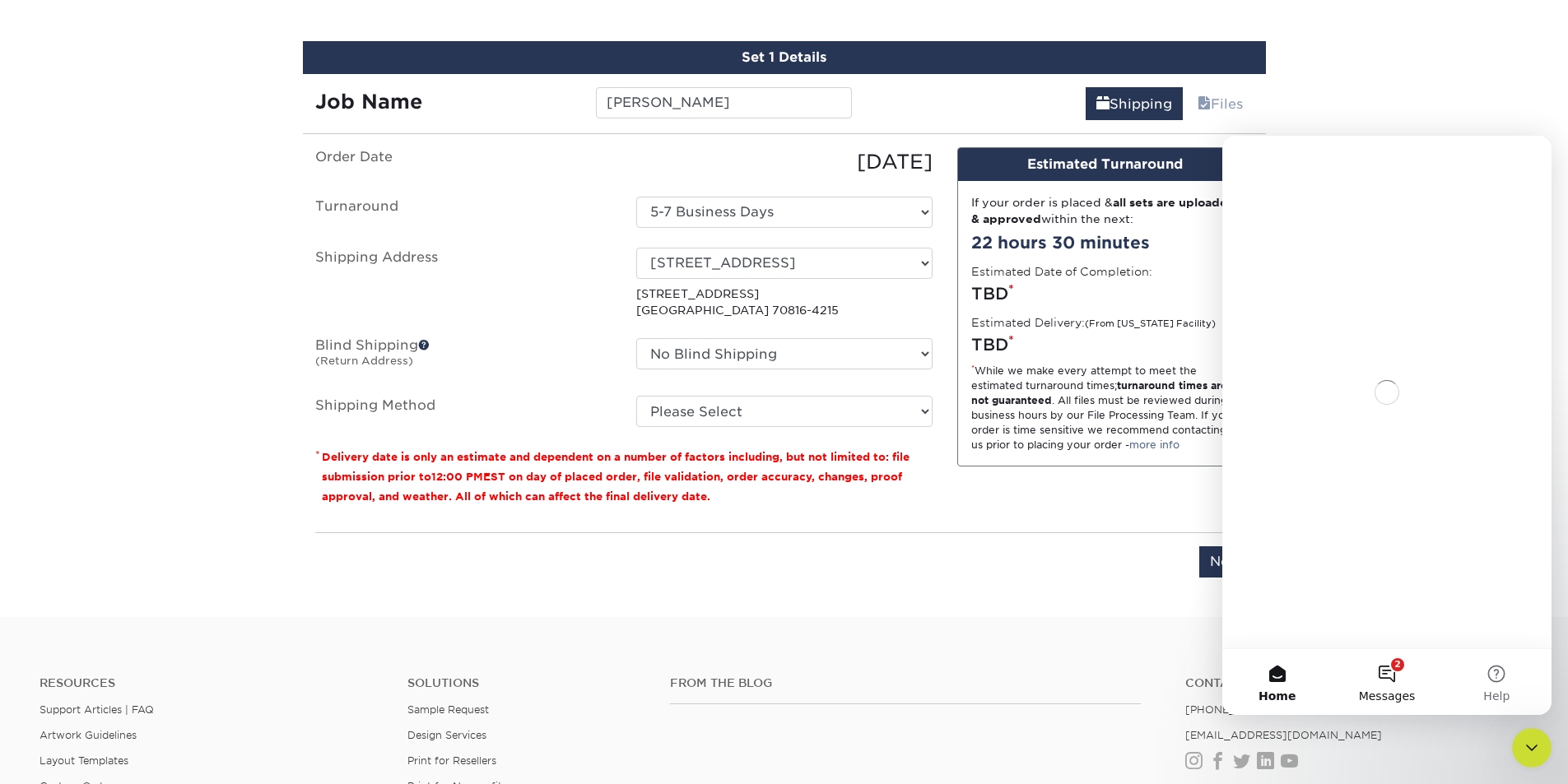
scroll to position [0, 0]
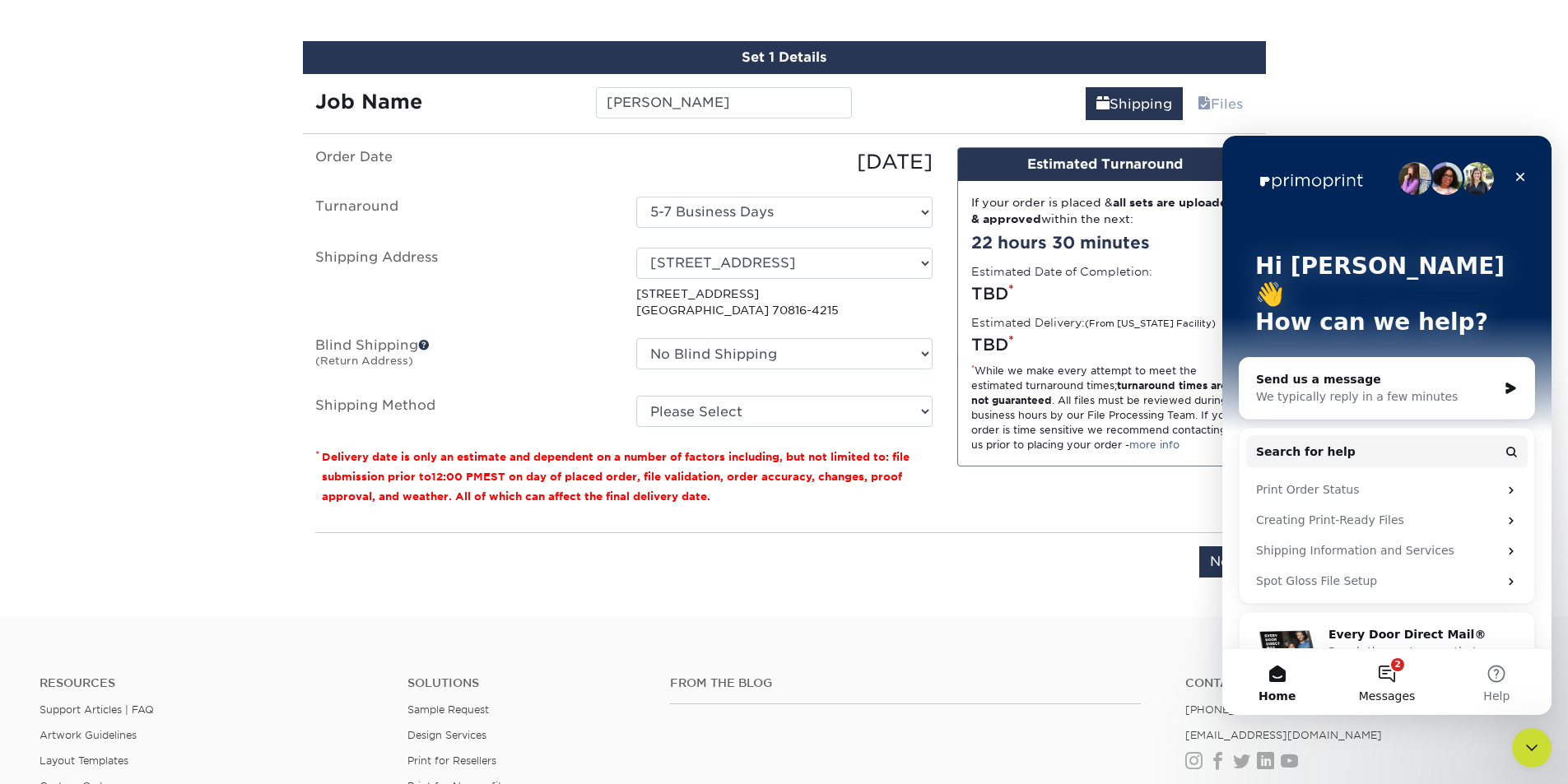
click at [1385, 680] on button "2 Messages" at bounding box center [1386, 683] width 110 height 66
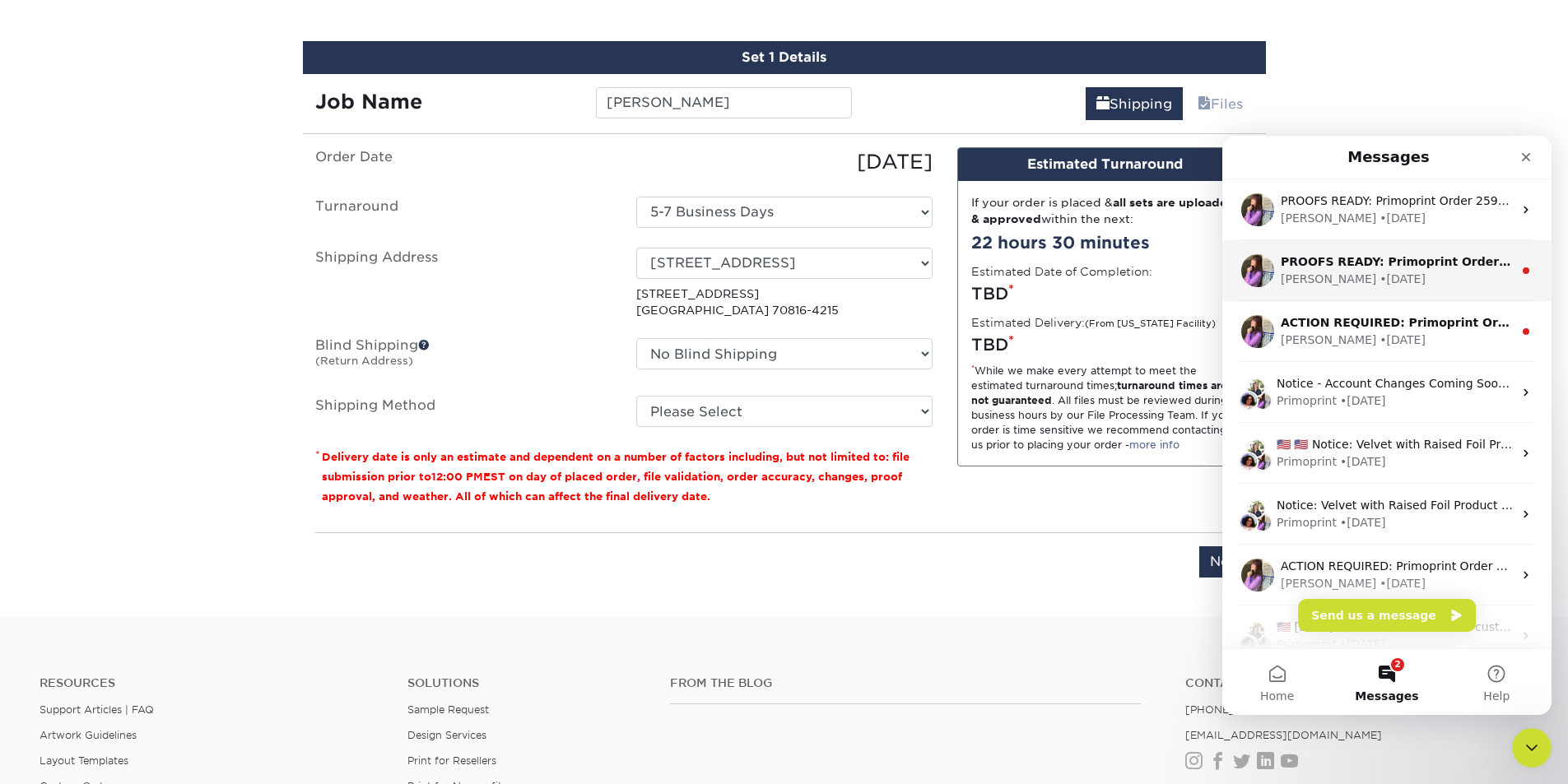
click at [1379, 277] on div "• 3w ago" at bounding box center [1402, 279] width 46 height 17
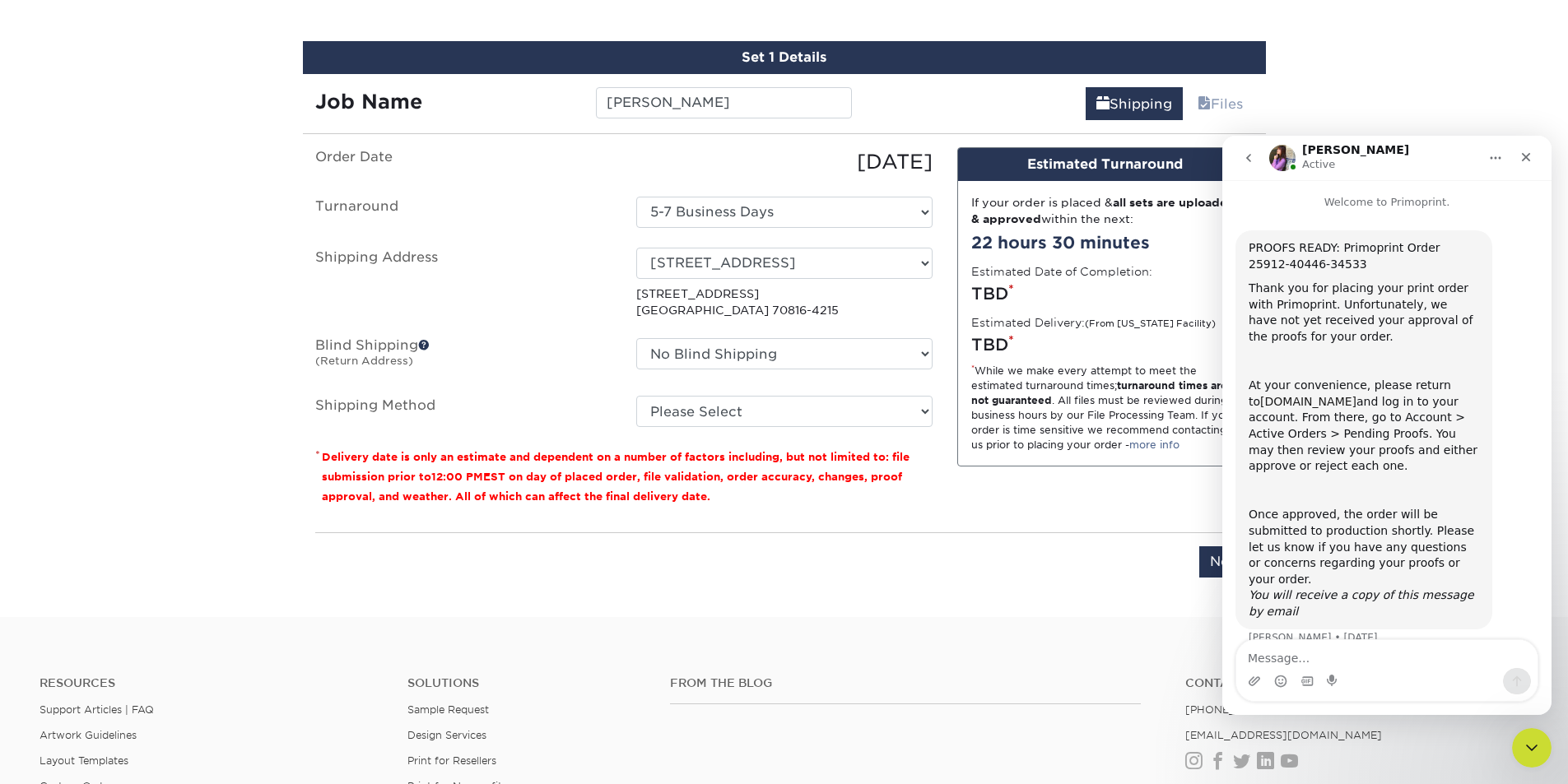
scroll to position [8, 0]
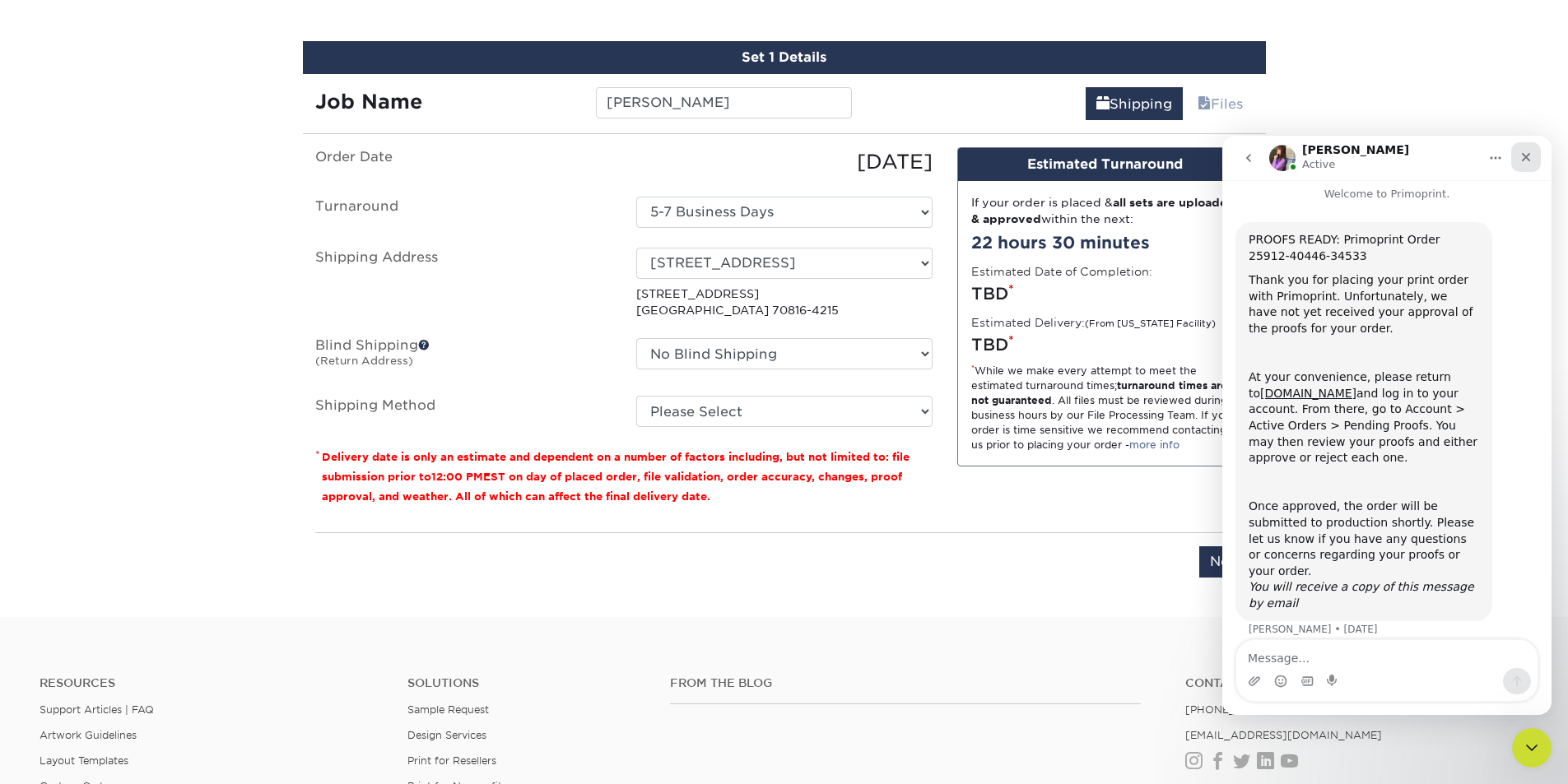
click at [1531, 152] on icon "Close" at bounding box center [1526, 157] width 13 height 13
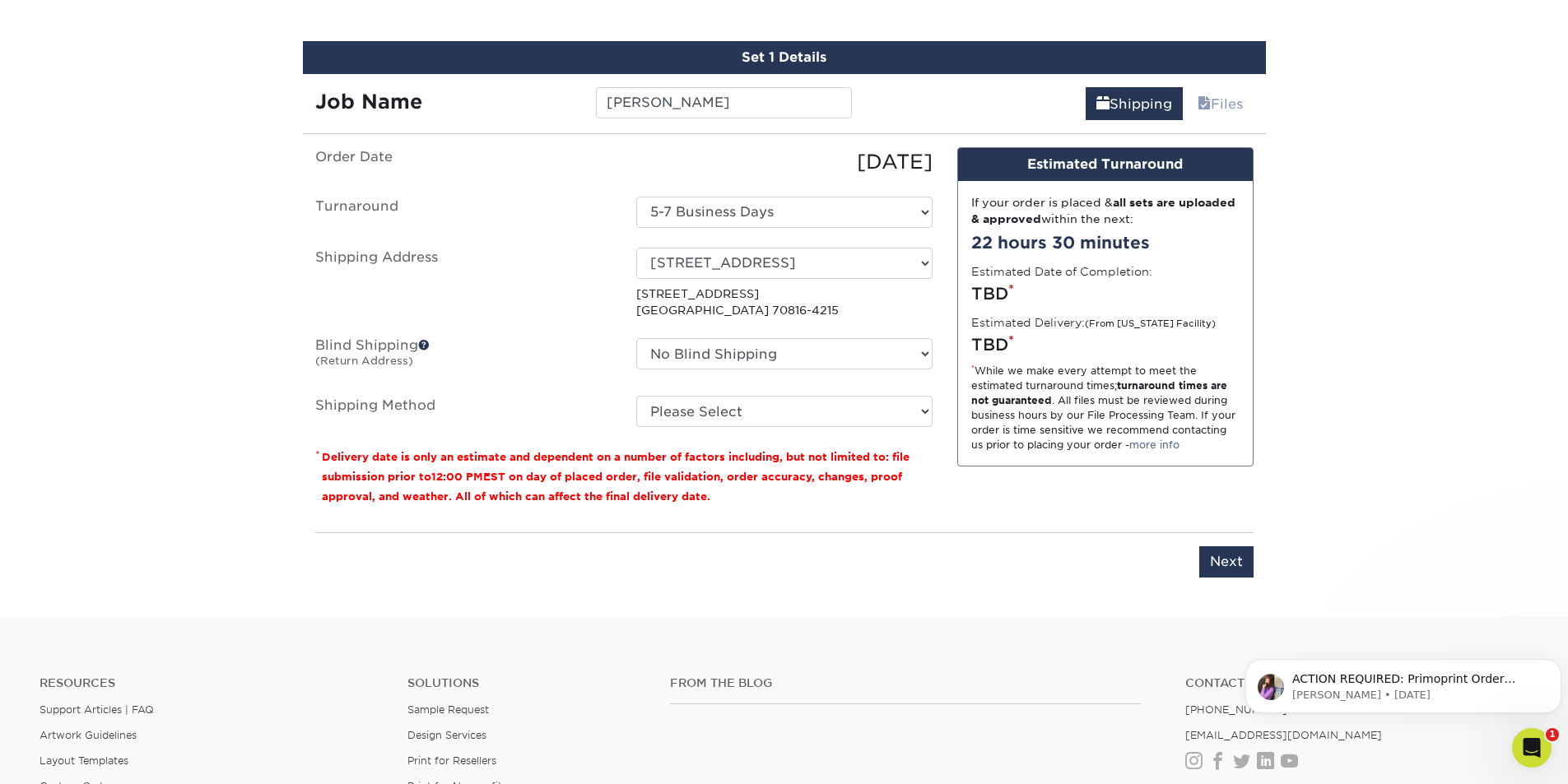
scroll to position [0, 0]
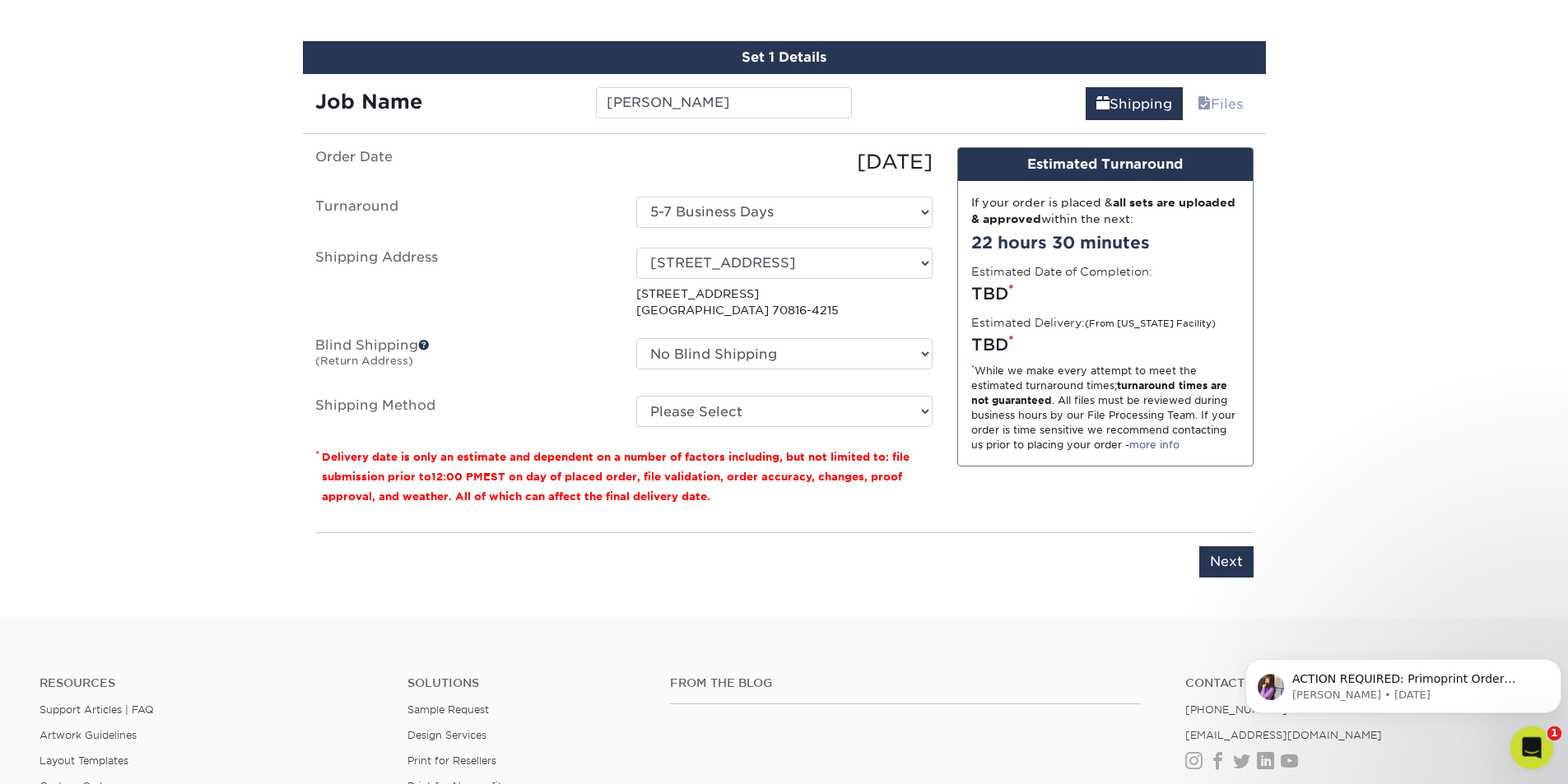
click at [1523, 732] on icon "Open Intercom Messenger" at bounding box center [1529, 745] width 27 height 27
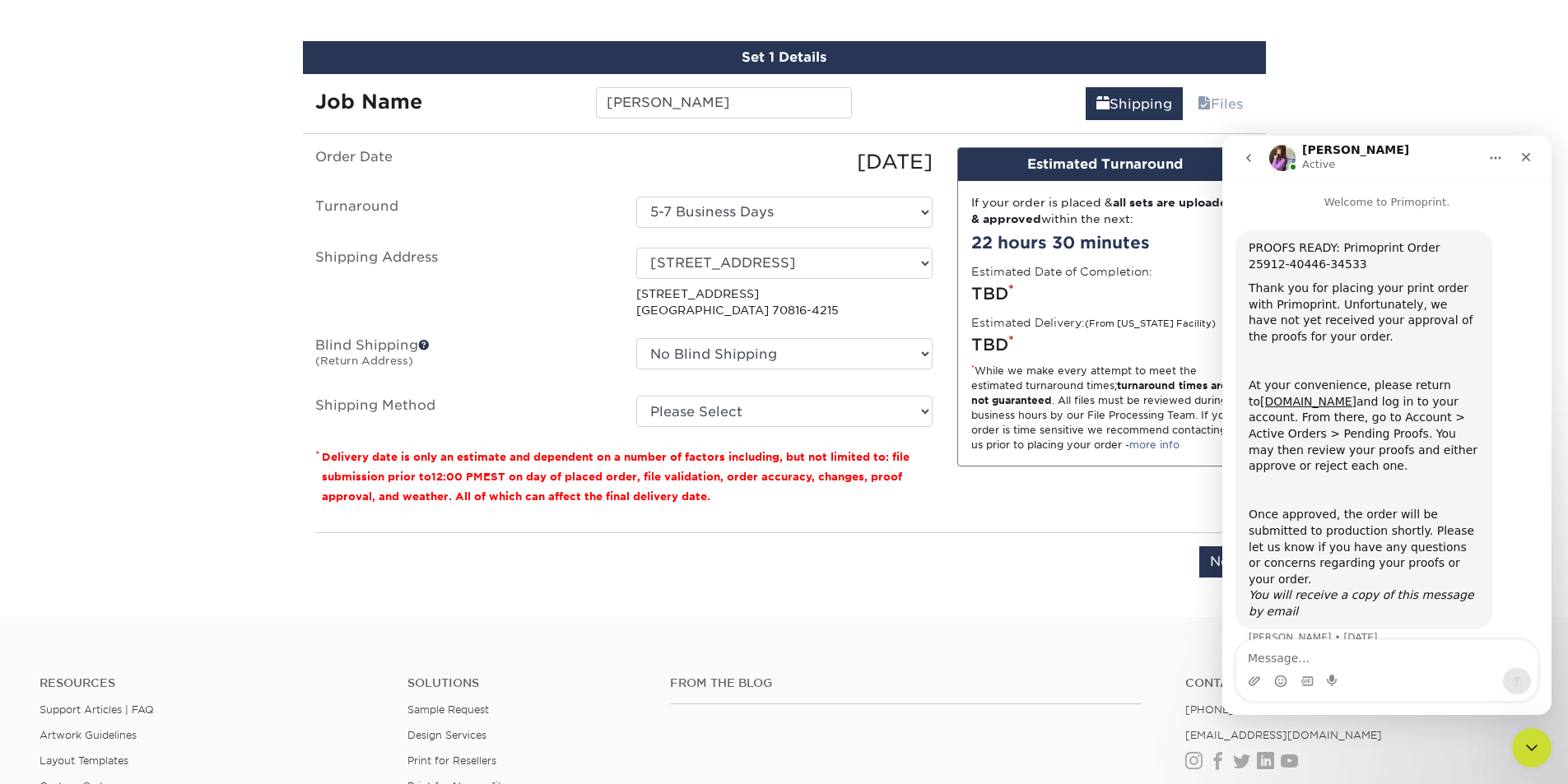
scroll to position [8, 0]
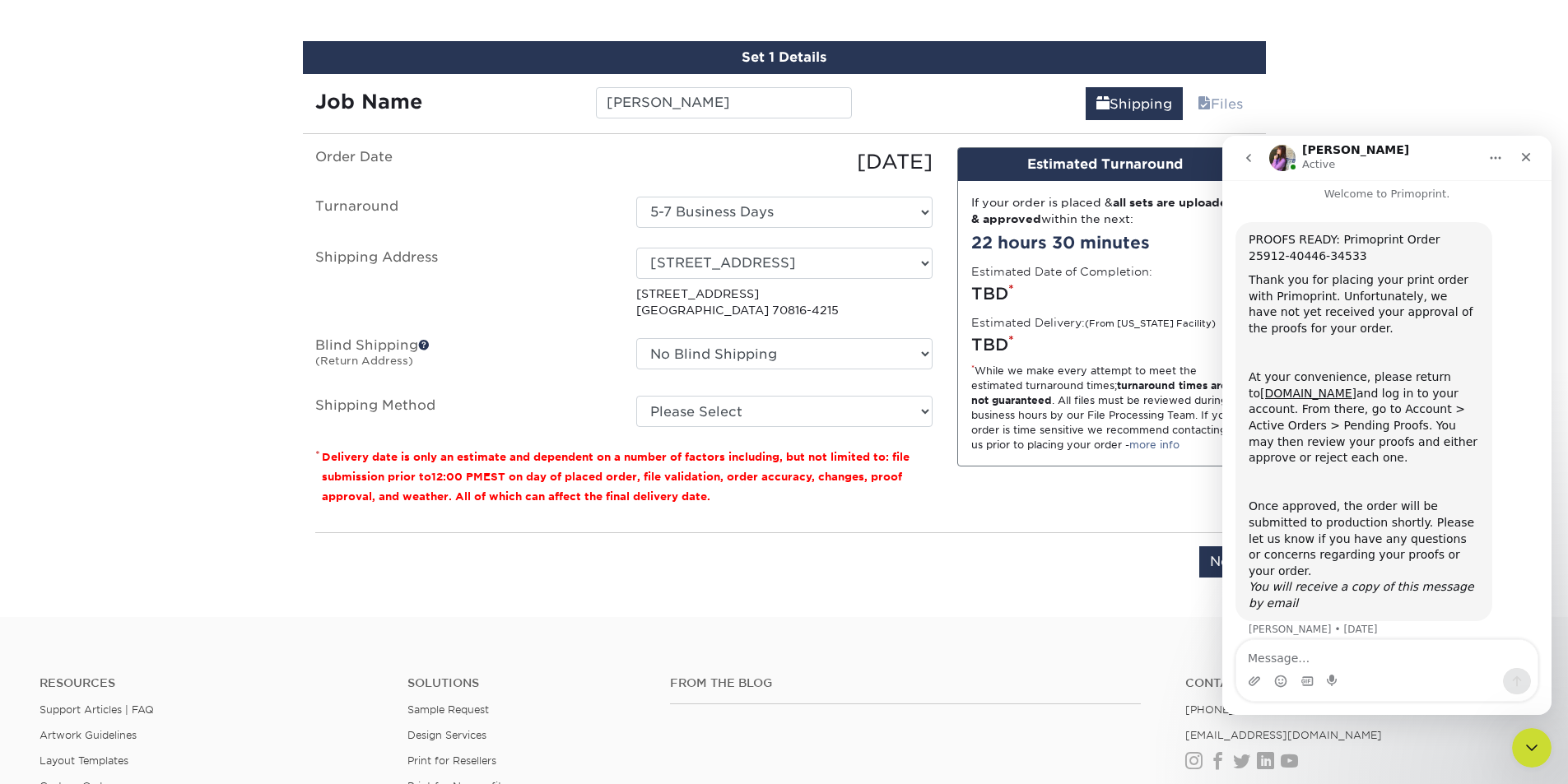
click at [1248, 160] on icon "go back" at bounding box center [1248, 158] width 5 height 8
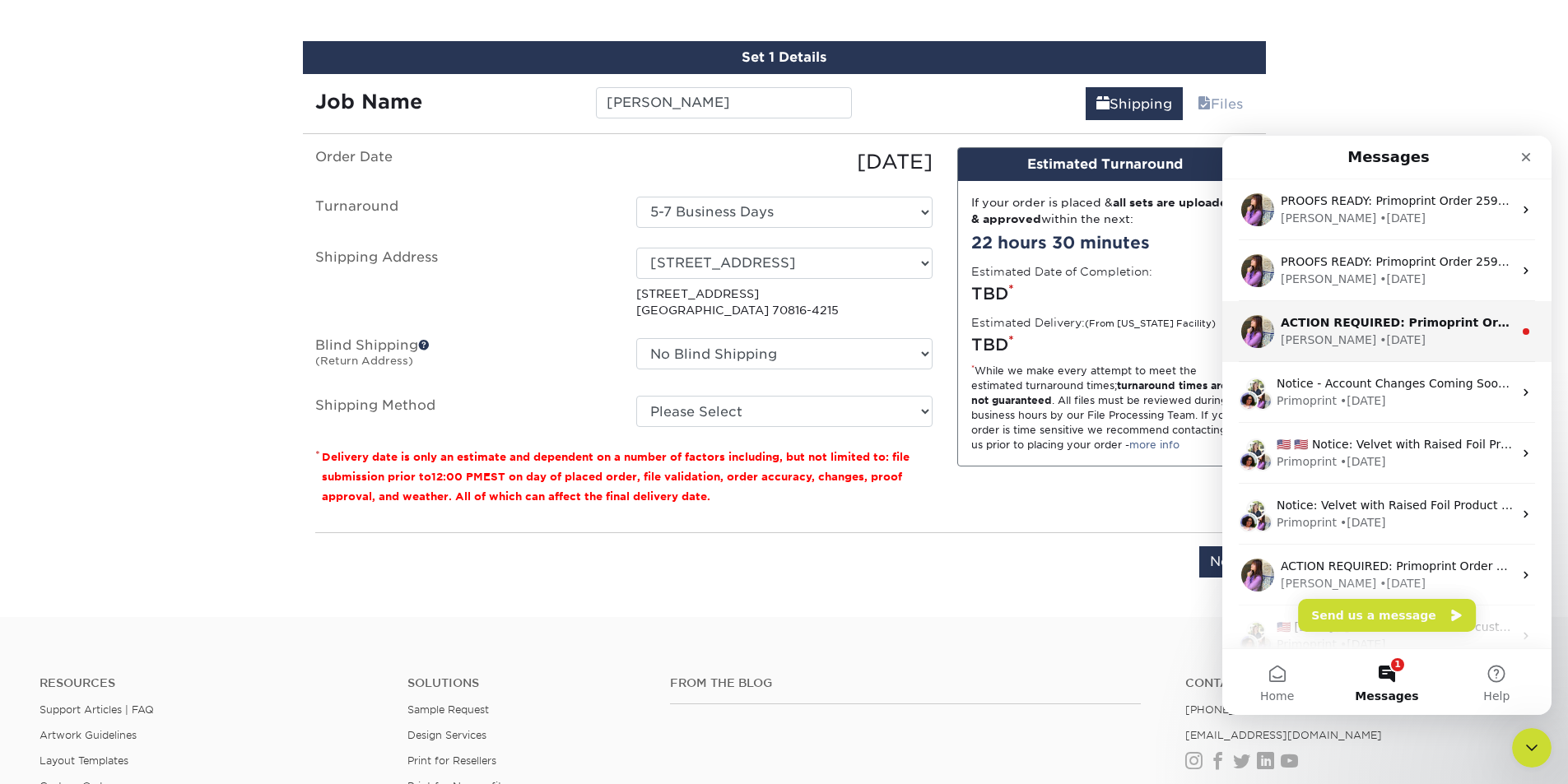
click at [1378, 334] on div "Erica • 3w ago" at bounding box center [1397, 340] width 232 height 17
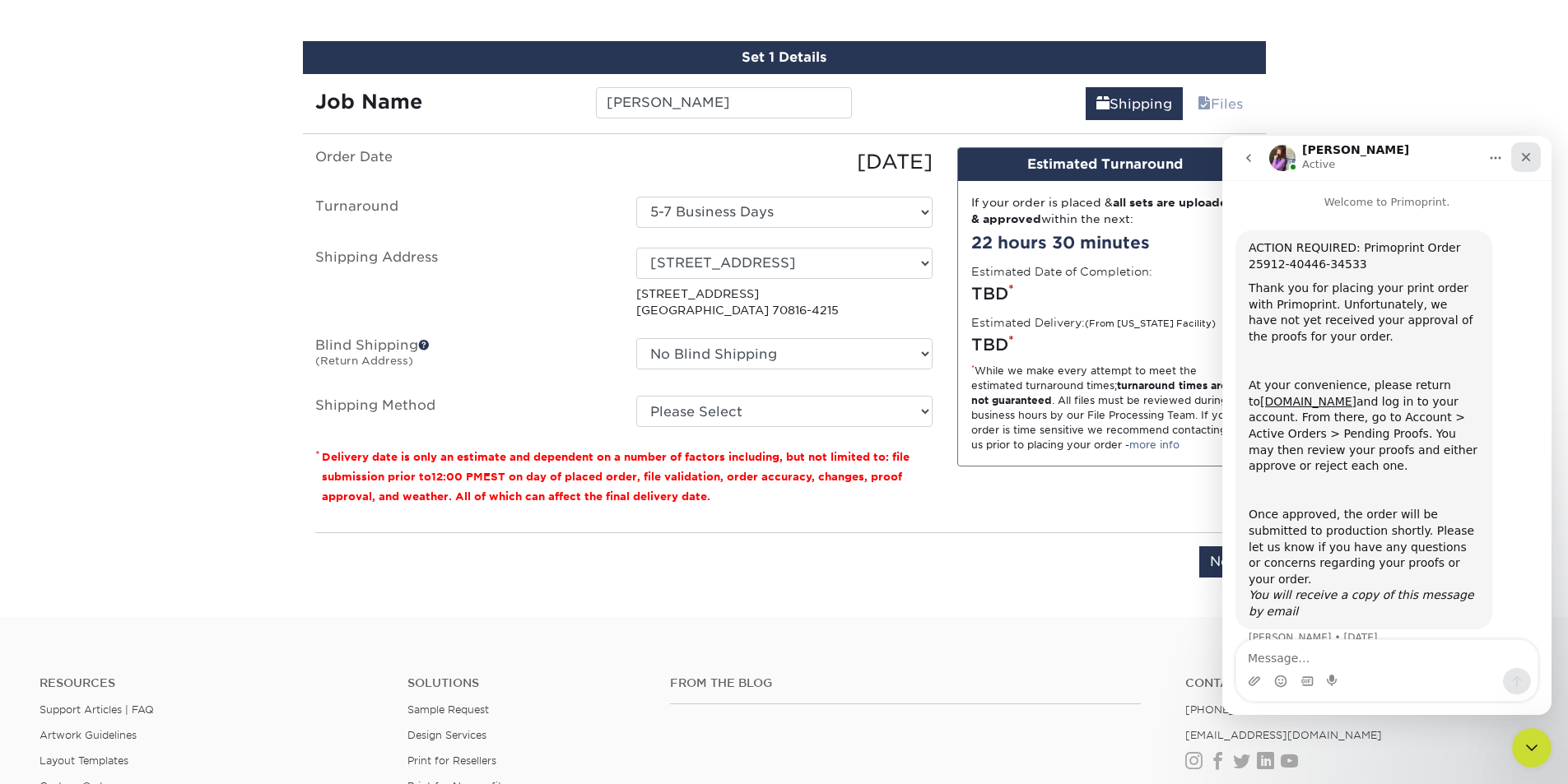
scroll to position [8, 0]
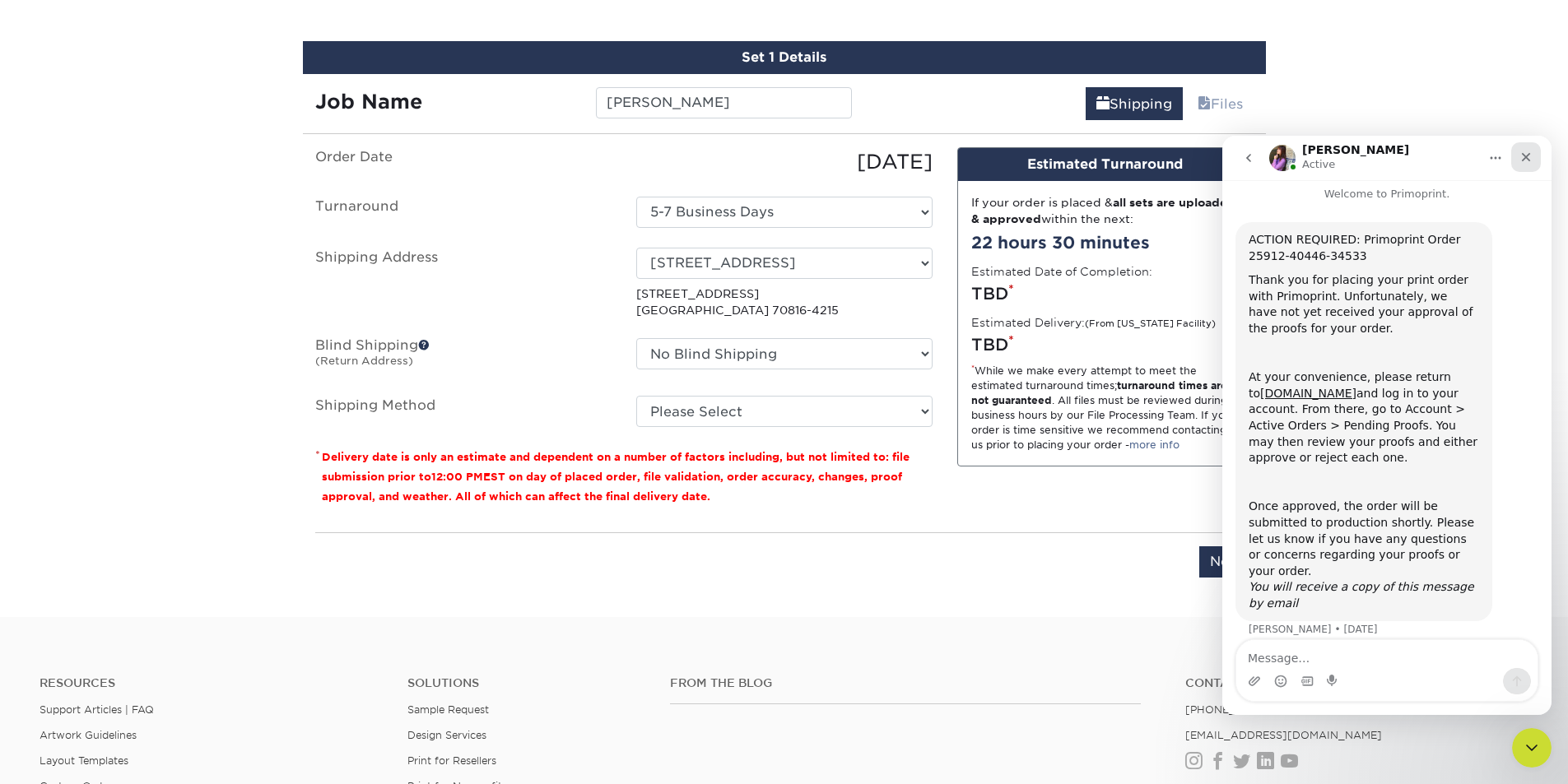
click at [1528, 155] on icon "Close" at bounding box center [1526, 157] width 9 height 9
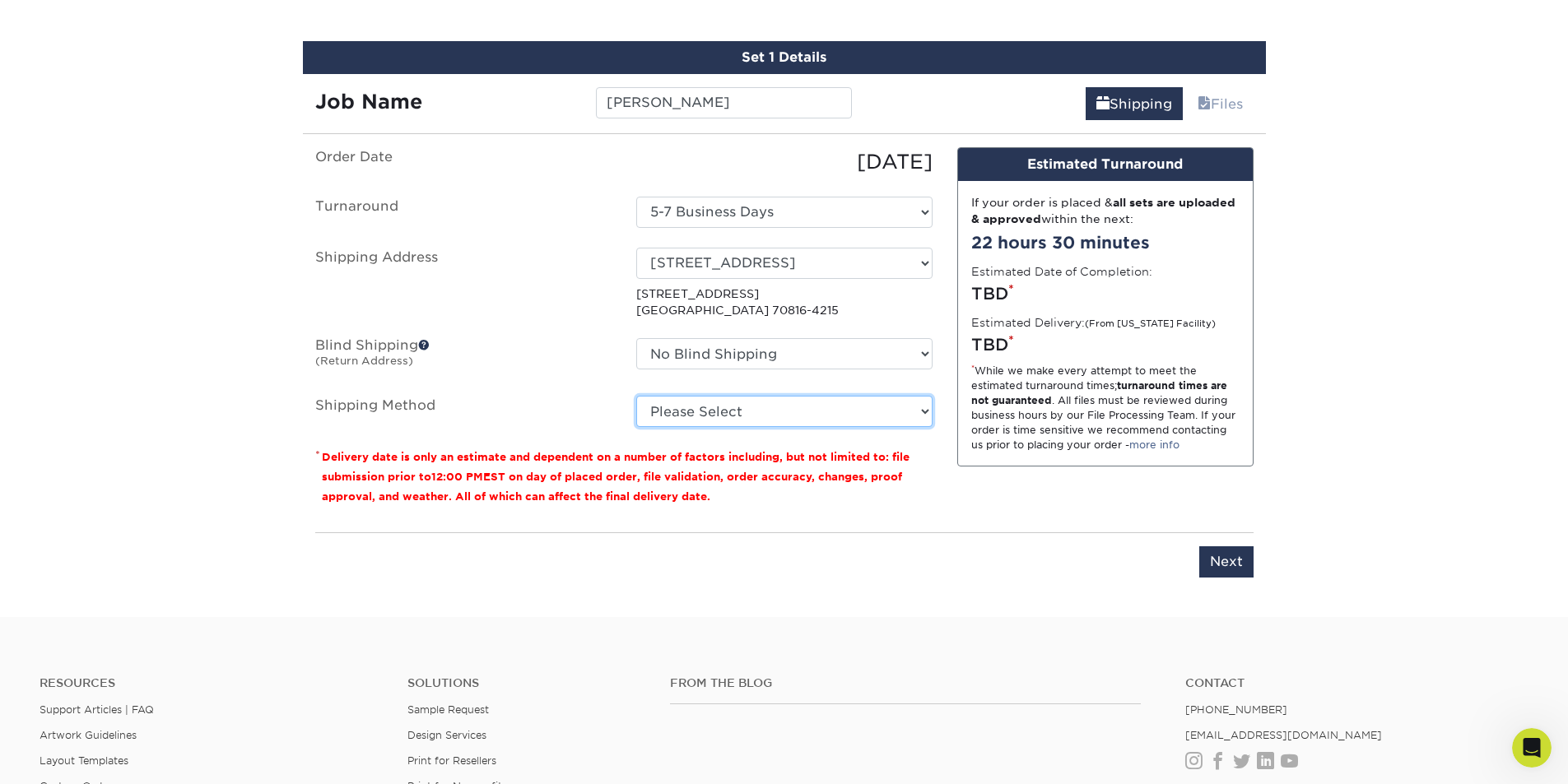
click at [798, 418] on select "Please Select Ground Shipping (+$8.96) 3 Day Shipping Service (+$15.60) 2 Day A…" at bounding box center [785, 412] width 296 height 31
select select "03"
click at [637, 396] on select "Please Select Ground Shipping (+$8.96) 3 Day Shipping Service (+$15.60) 2 Day A…" at bounding box center [785, 412] width 296 height 31
click at [989, 576] on div "Please enter job name and select desired turnaround time, shipping address and …" at bounding box center [784, 555] width 938 height 45
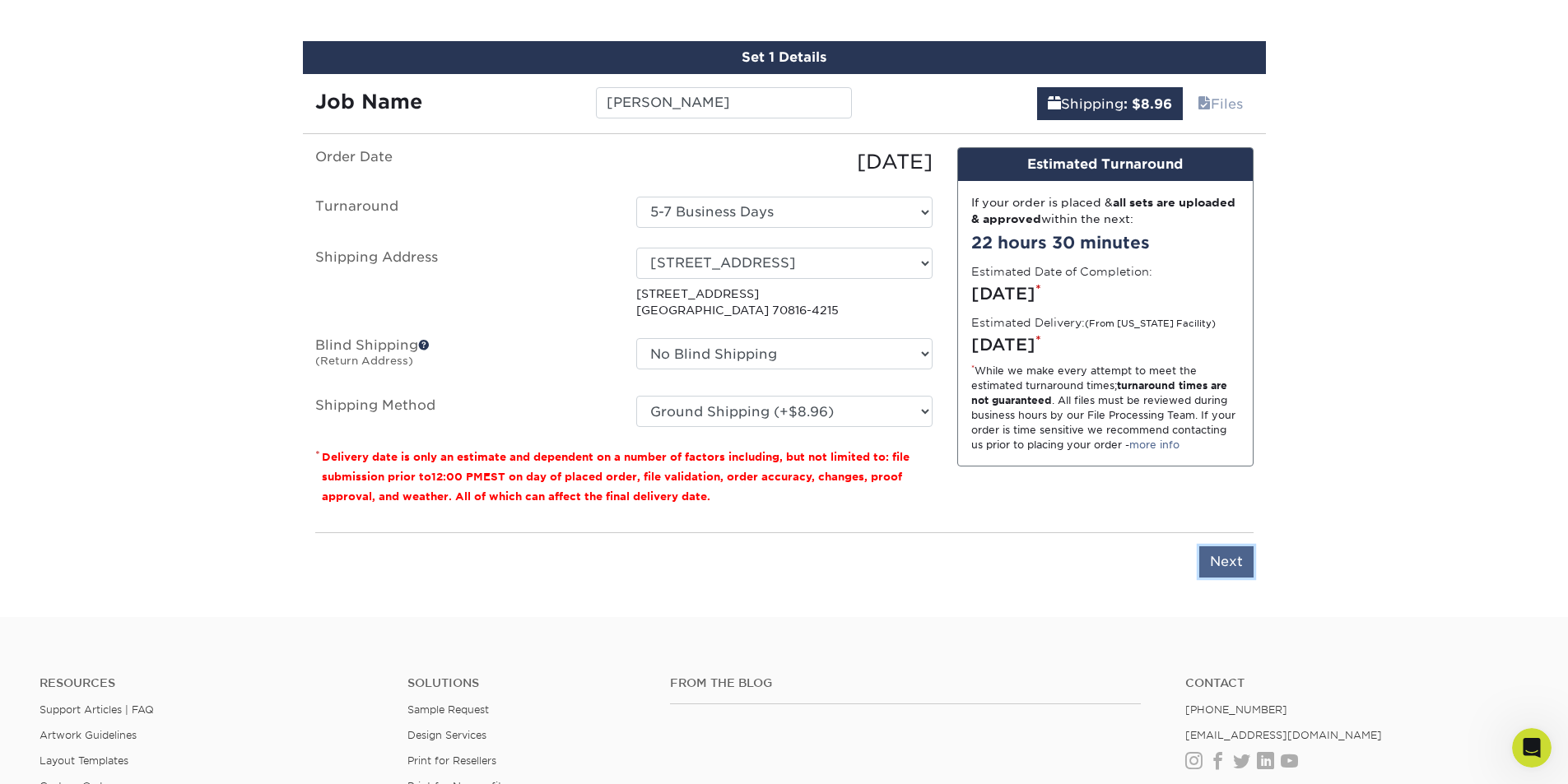
click at [1230, 557] on input "Next" at bounding box center [1226, 562] width 54 height 31
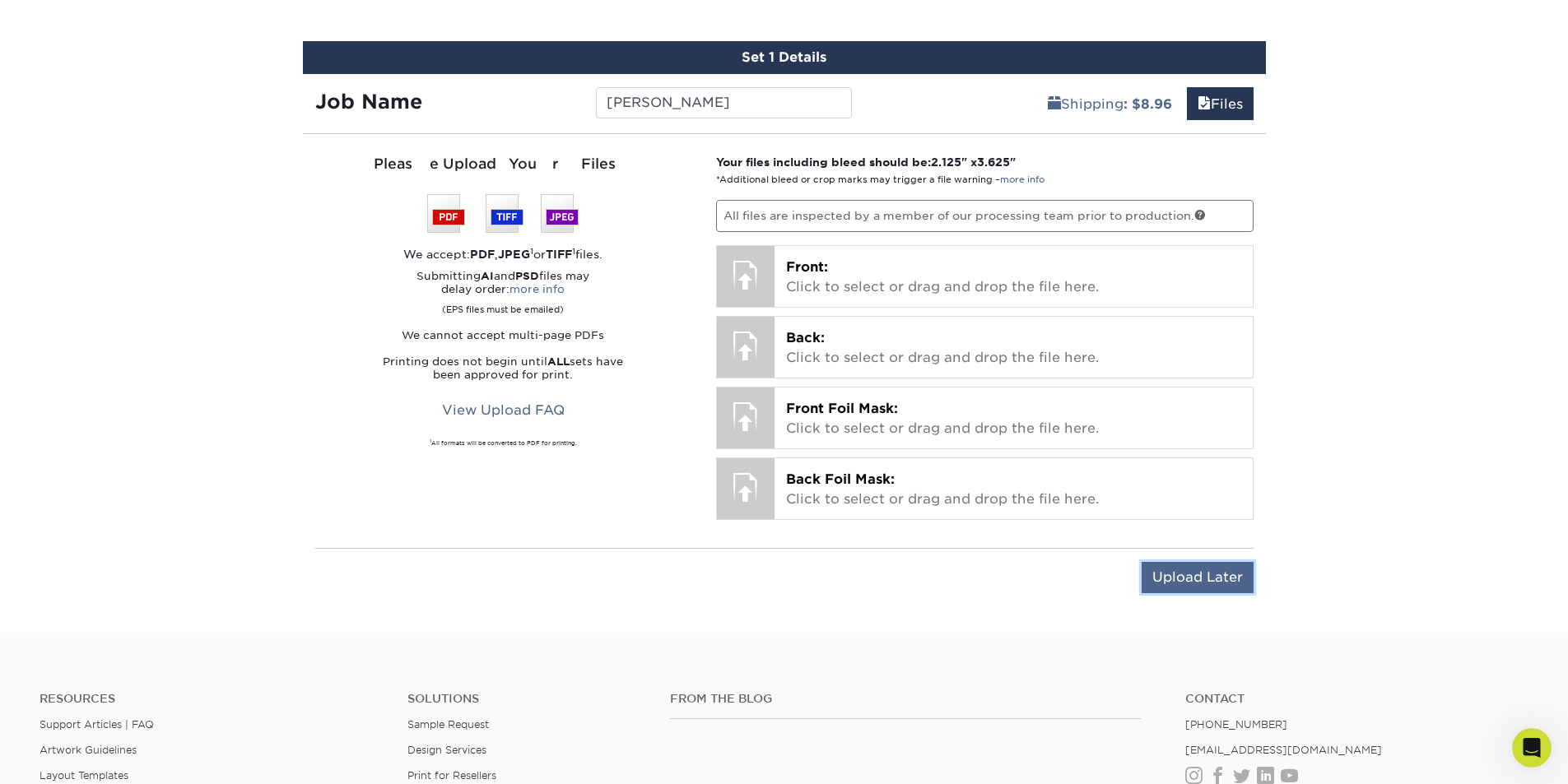
click at [1197, 577] on input "Upload Later" at bounding box center [1197, 578] width 112 height 31
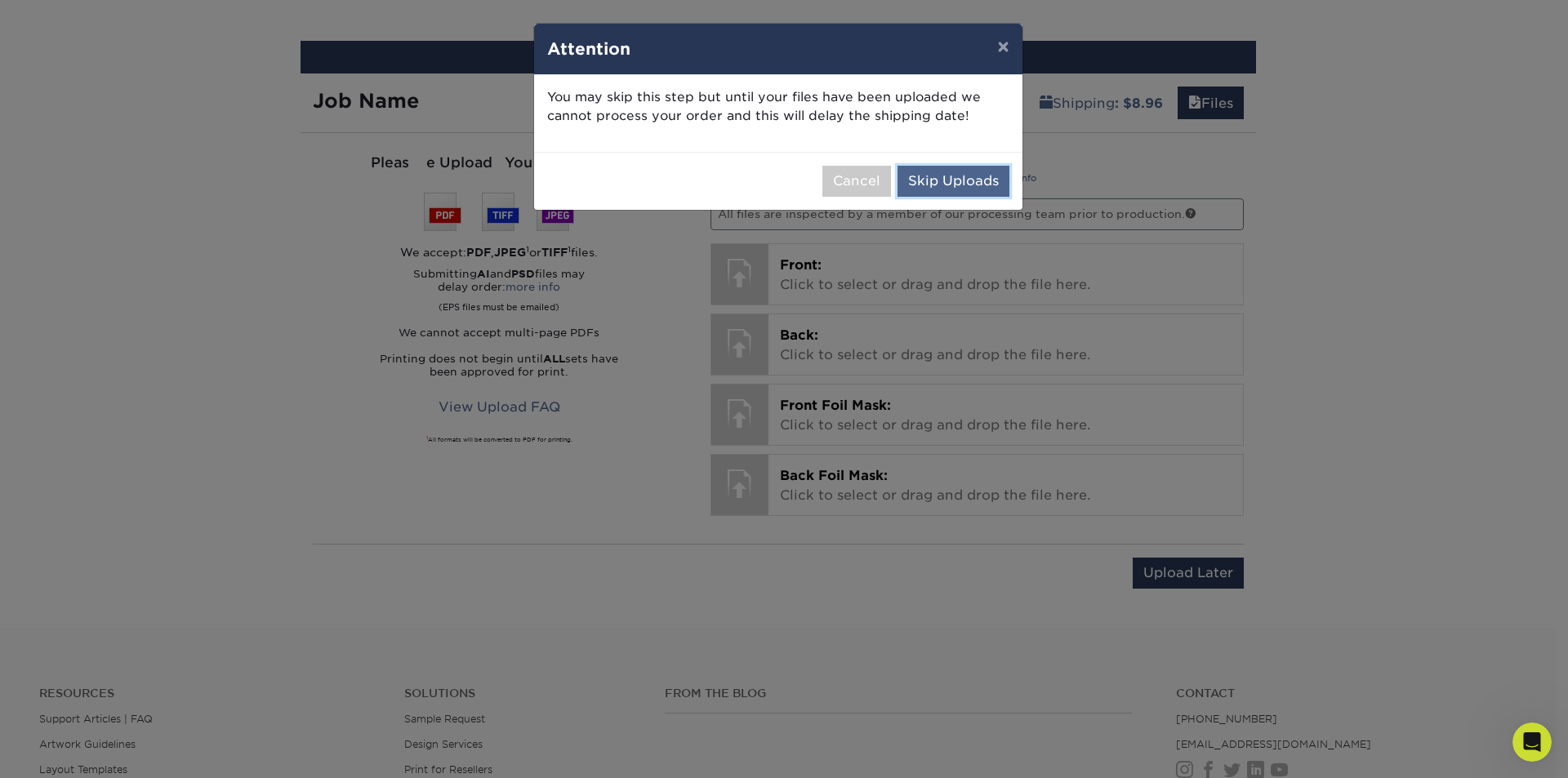
click at [969, 177] on button "Skip Uploads" at bounding box center [953, 181] width 112 height 31
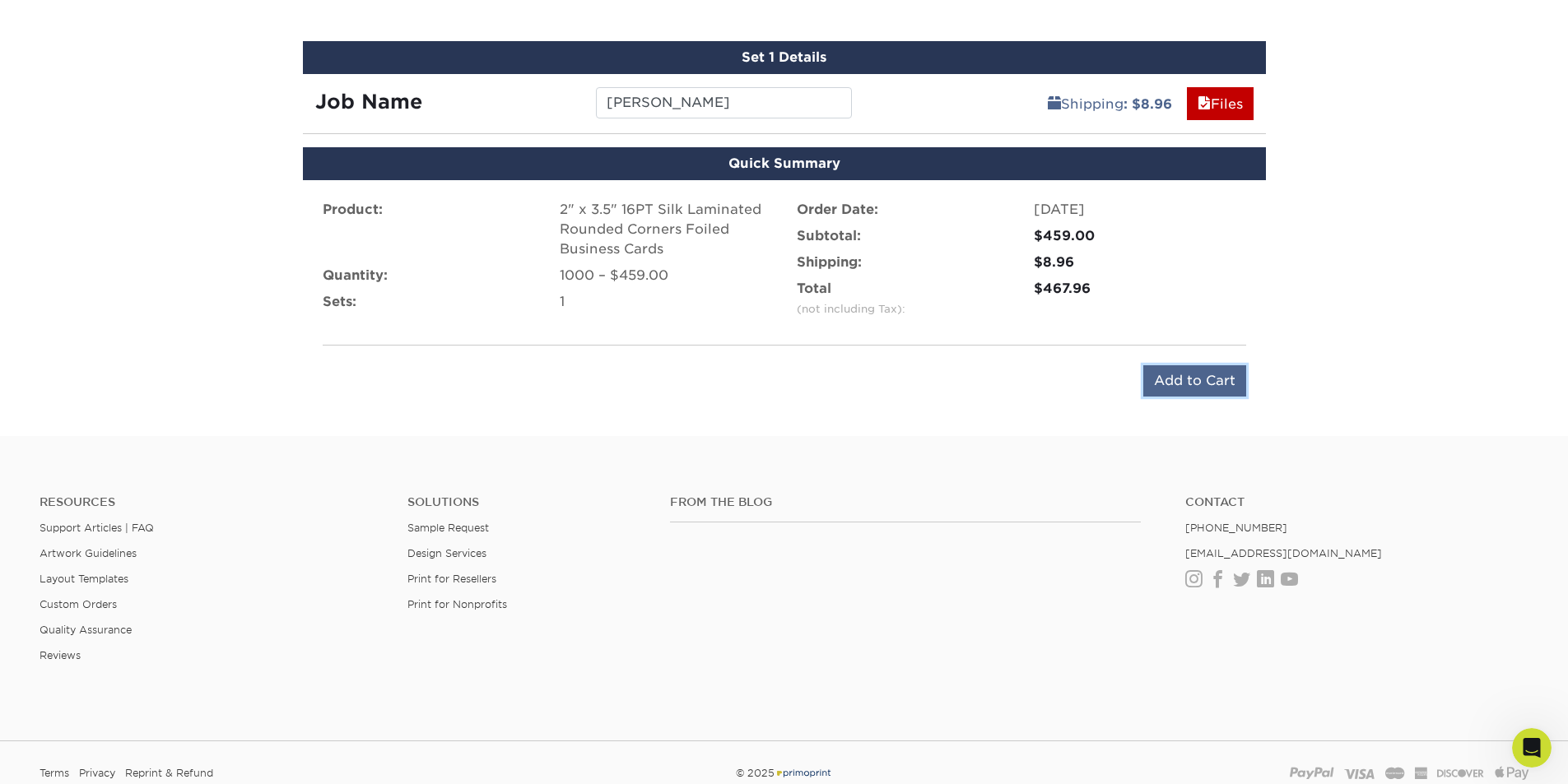
click at [1202, 379] on input "Add to Cart" at bounding box center [1194, 381] width 103 height 31
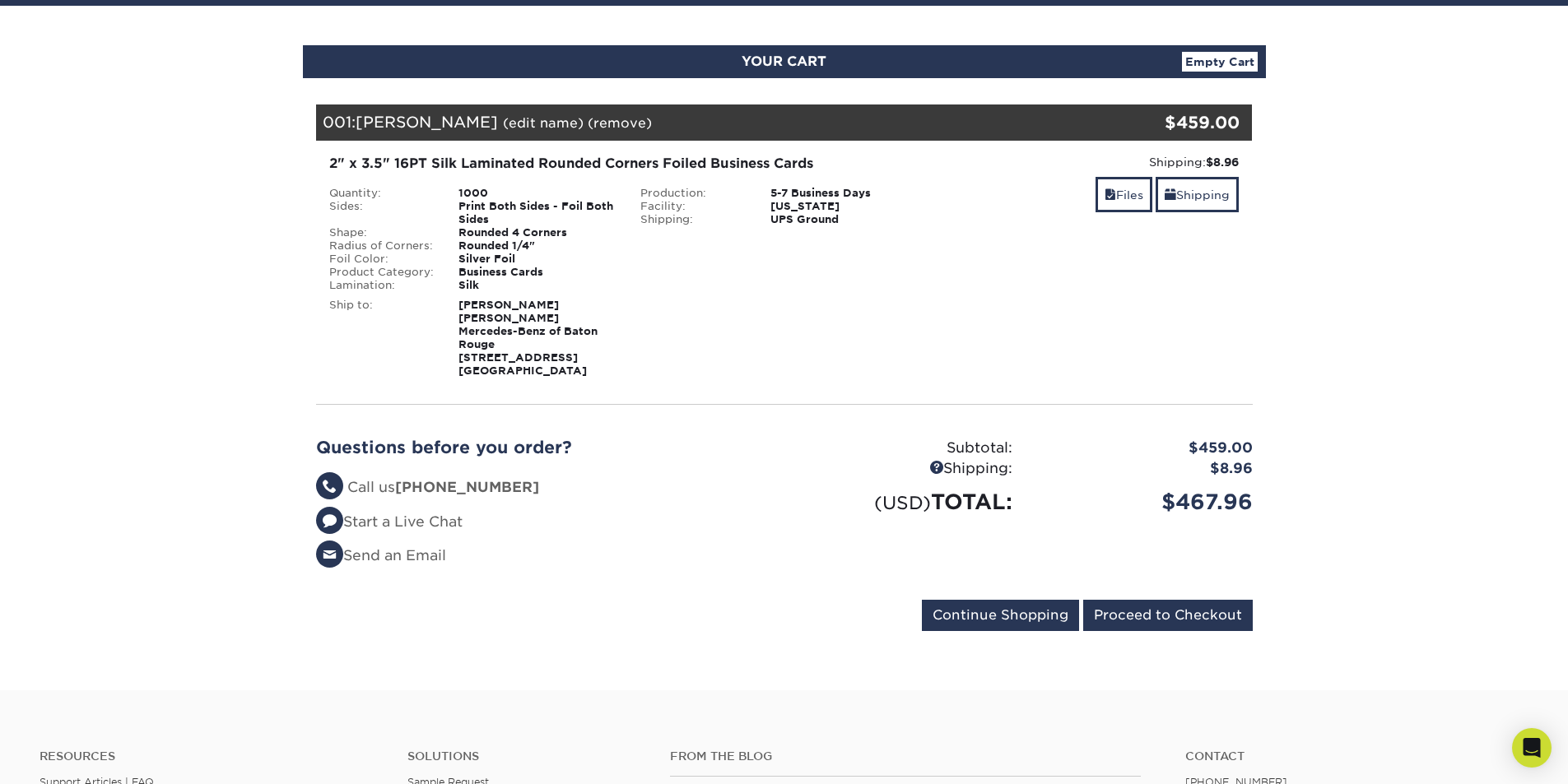
scroll to position [165, 0]
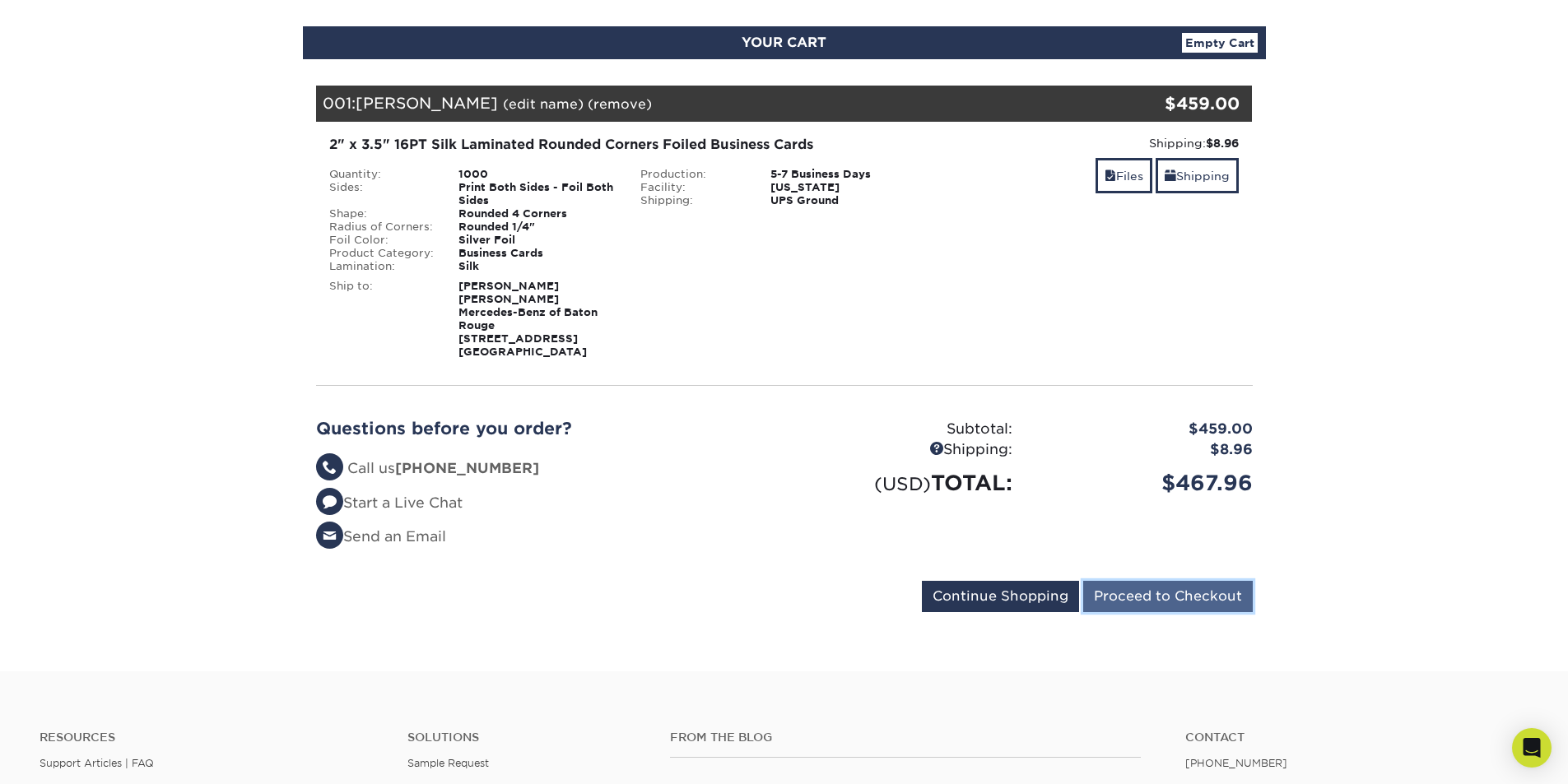
click at [1126, 586] on input "Proceed to Checkout" at bounding box center [1168, 597] width 170 height 31
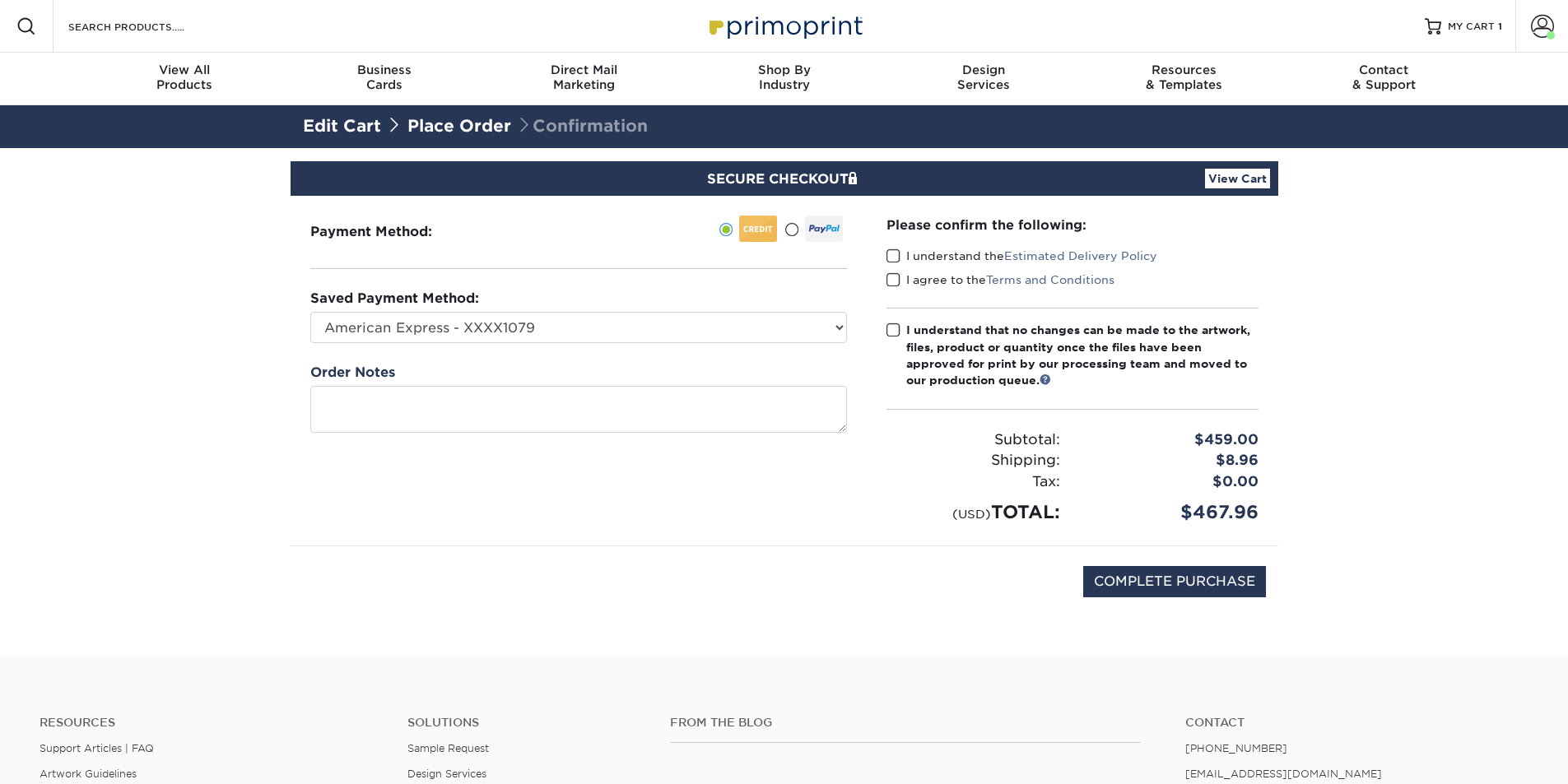
click at [892, 256] on span at bounding box center [893, 256] width 14 height 16
click at [0, 0] on input "I understand the Estimated Delivery Policy" at bounding box center [0, 0] width 0 height 0
click at [895, 284] on span at bounding box center [893, 280] width 14 height 16
click at [0, 0] on input "I agree to the Terms and Conditions" at bounding box center [0, 0] width 0 height 0
click at [894, 333] on span at bounding box center [893, 330] width 14 height 16
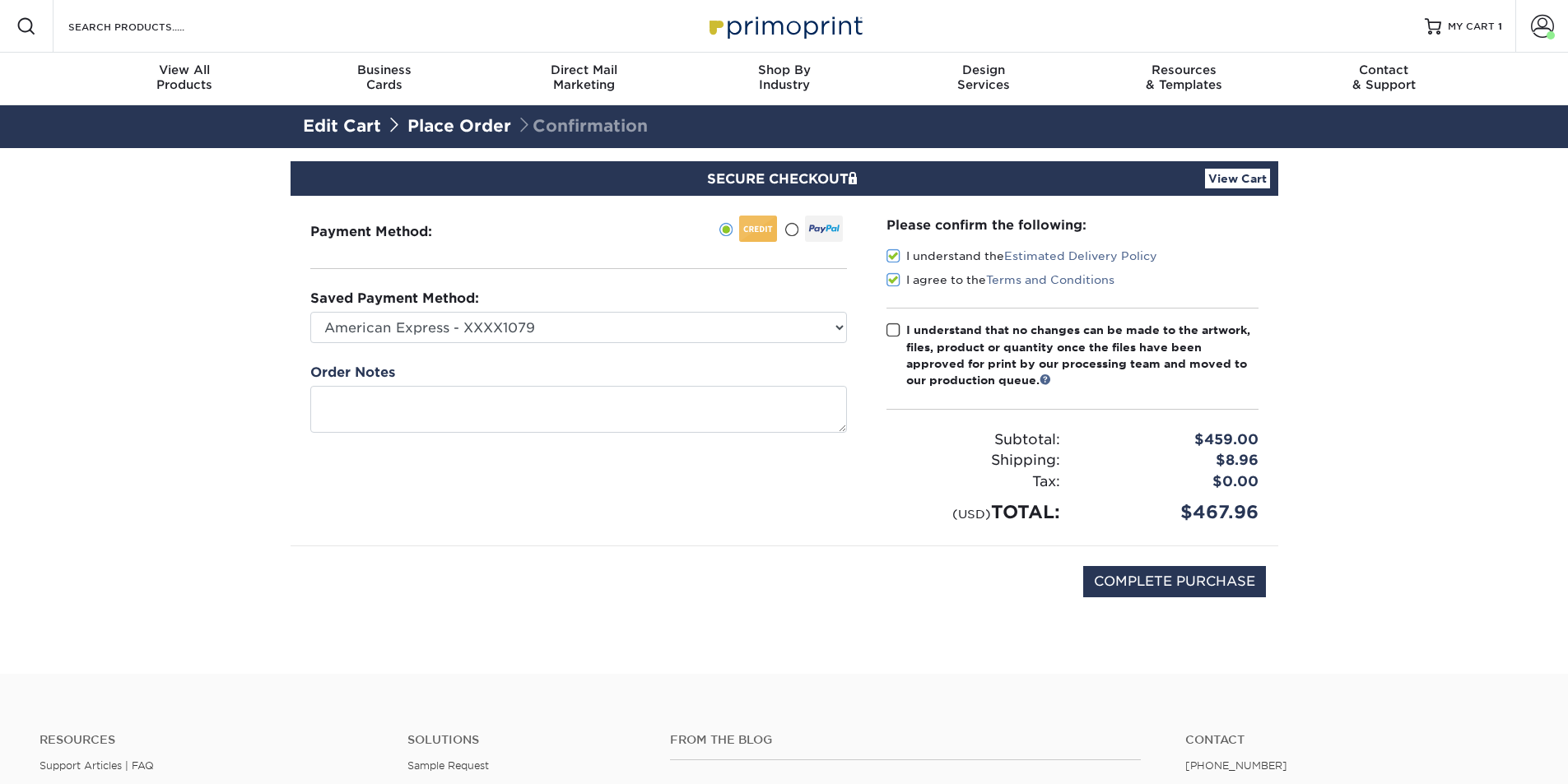
click at [0, 0] on input "I understand that no changes can be made to the artwork, files, product or quan…" at bounding box center [0, 0] width 0 height 0
click at [1129, 582] on input "COMPLETE PURCHASE" at bounding box center [1174, 582] width 183 height 31
type input "PROCESSING, PLEASE WAIT..."
